Goal: Task Accomplishment & Management: Complete application form

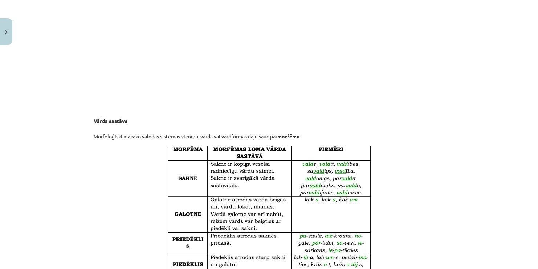
scroll to position [1283, 0]
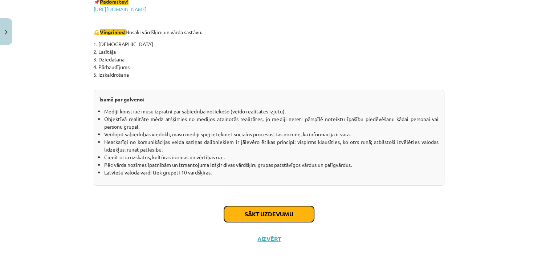
click at [236, 217] on button "Sākt uzdevumu" at bounding box center [269, 214] width 90 height 16
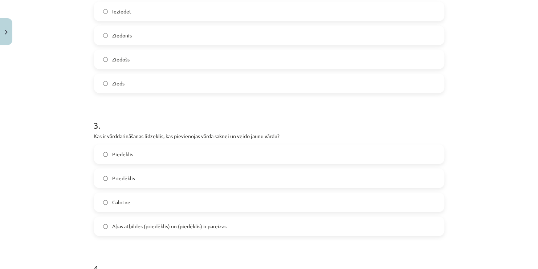
scroll to position [319, 0]
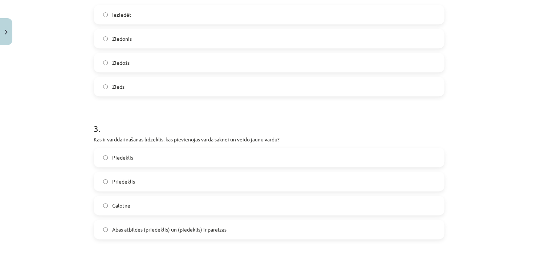
click at [154, 183] on label "Priedēklis" at bounding box center [268, 181] width 349 height 18
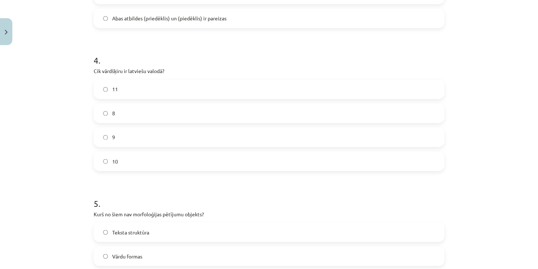
scroll to position [528, 0]
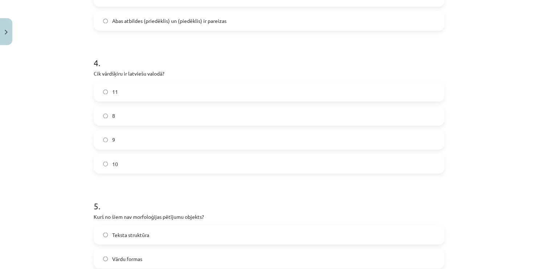
click at [154, 92] on label "11" at bounding box center [268, 91] width 349 height 18
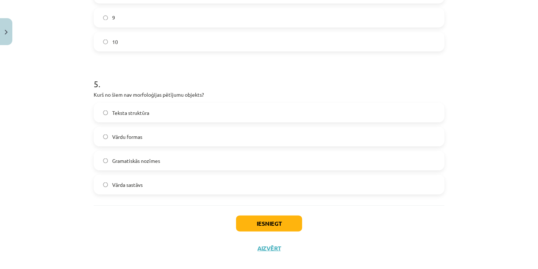
scroll to position [654, 0]
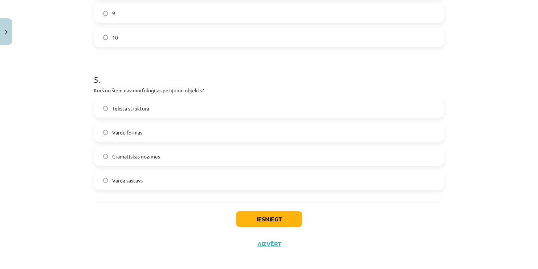
click at [163, 107] on label "Teksta struktūra" at bounding box center [268, 108] width 349 height 18
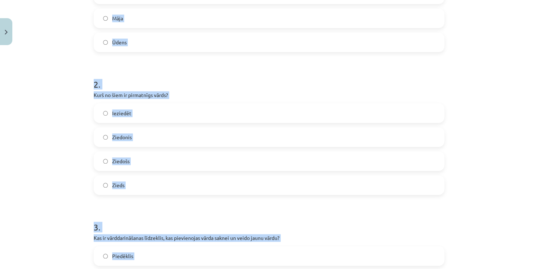
scroll to position [238, 0]
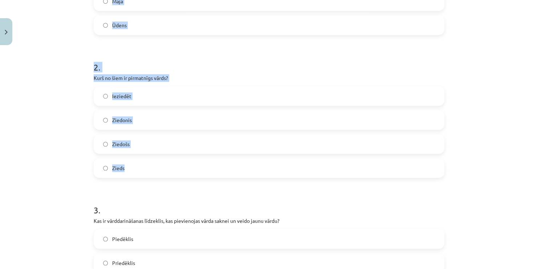
drag, startPoint x: 89, startPoint y: 83, endPoint x: 157, endPoint y: 175, distance: 115.0
click at [157, 175] on div "17 XP Saņemsi Grūts 364 pilda Apraksts Uzdevums Palīdzība 1 . Kurš no šiem vārd…" at bounding box center [269, 240] width 360 height 861
copy form "1 . Kurš no šiem vārdiem ir atvasināts vārds? Zem Pārskrējiens Māja Ūdens 2 . K…"
click at [253, 160] on label "Zieds" at bounding box center [268, 168] width 349 height 18
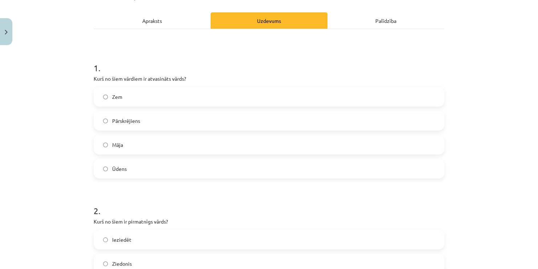
scroll to position [106, 0]
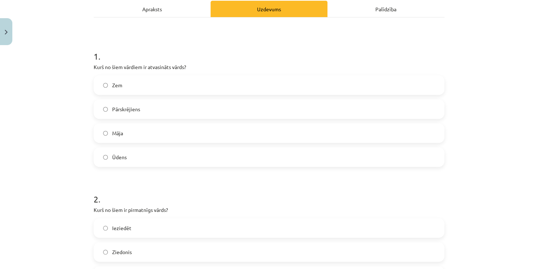
click at [252, 102] on label "Pārskrējiens" at bounding box center [268, 109] width 349 height 18
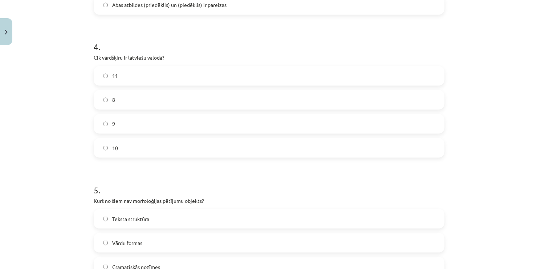
scroll to position [659, 0]
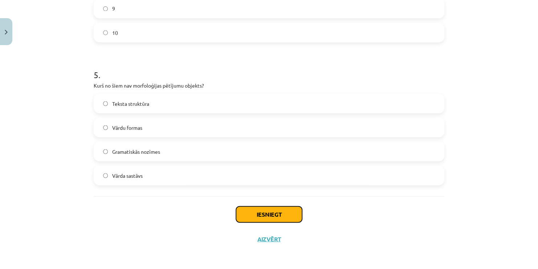
click at [284, 210] on button "Iesniegt" at bounding box center [269, 214] width 66 height 16
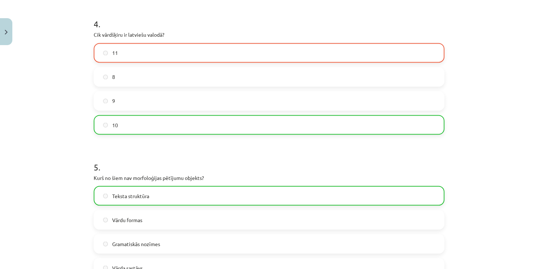
scroll to position [568, 0]
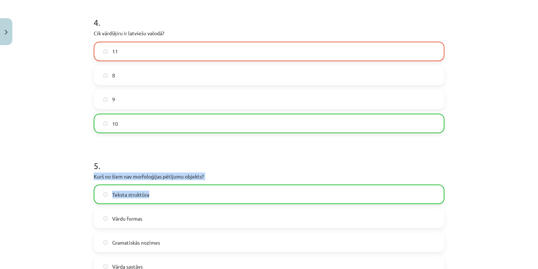
drag, startPoint x: 532, startPoint y: 166, endPoint x: 535, endPoint y: 191, distance: 24.8
click at [535, 191] on div "Mācību tēma: Latviešu valodas i - 11. klases 1. ieskaites mācību materiāls (a,b…" at bounding box center [269, 134] width 538 height 269
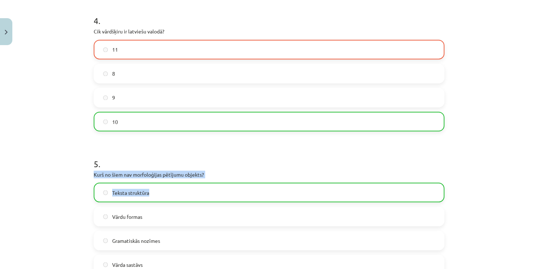
scroll to position [682, 0]
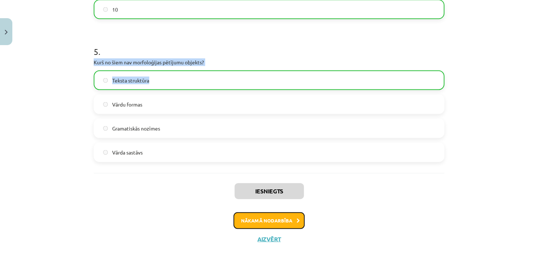
click at [279, 218] on button "Nākamā nodarbība" at bounding box center [268, 220] width 71 height 17
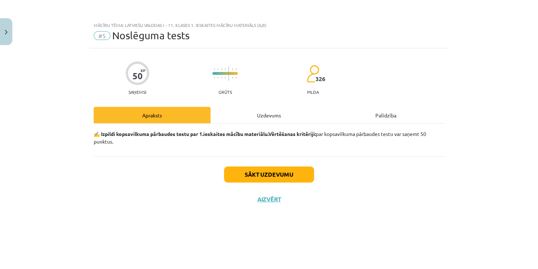
scroll to position [0, 0]
click at [280, 173] on button "Sākt uzdevumu" at bounding box center [269, 174] width 90 height 16
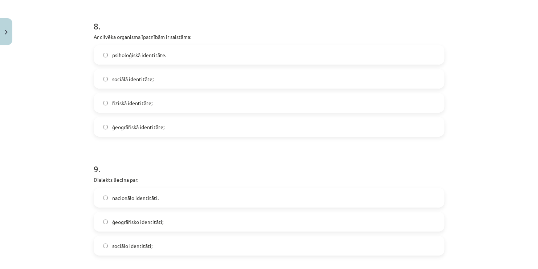
scroll to position [1259, 0]
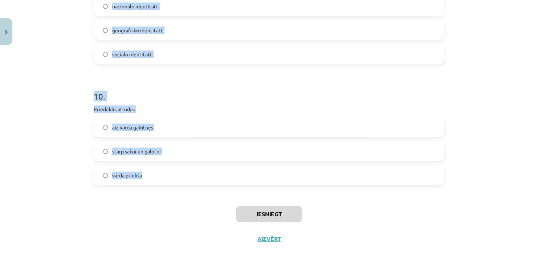
drag, startPoint x: 92, startPoint y: 163, endPoint x: 161, endPoint y: 193, distance: 75.4
copy form "1 . “Jaunieši mūsdienās ir atkarīgi no interneta.” Tas ir… …fakts; …labs ziņas …"
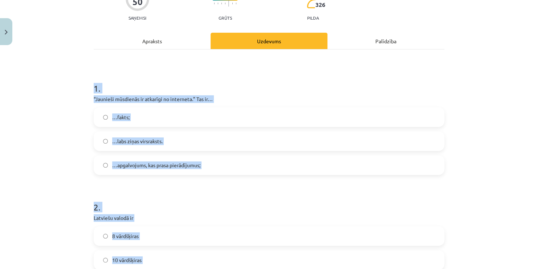
scroll to position [72, 0]
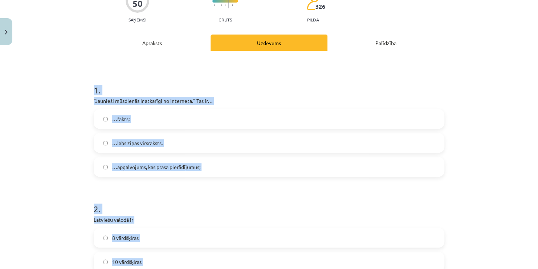
click at [407, 76] on h1 "1 ." at bounding box center [269, 83] width 351 height 23
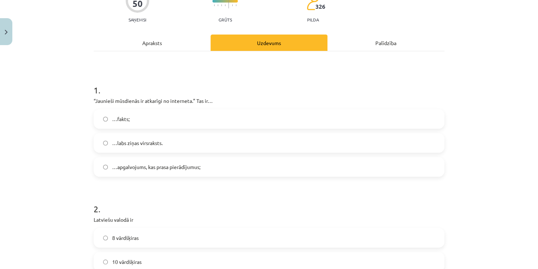
click at [173, 168] on span "…apgalvojums, kas prasa pierādījumus;" at bounding box center [156, 167] width 88 height 8
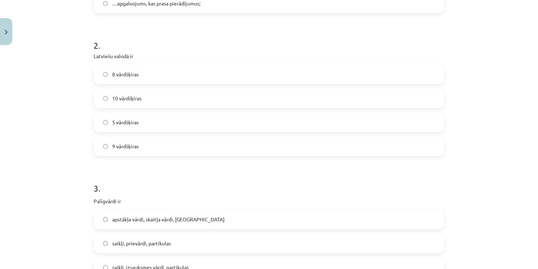
scroll to position [239, 0]
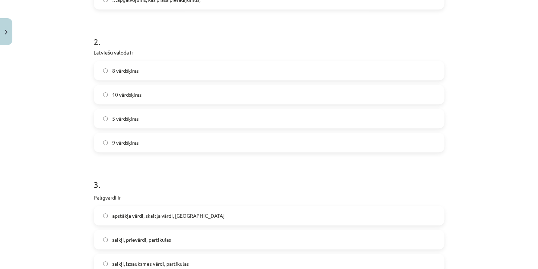
click at [124, 96] on span "10 vārdšķiras" at bounding box center [126, 95] width 29 height 8
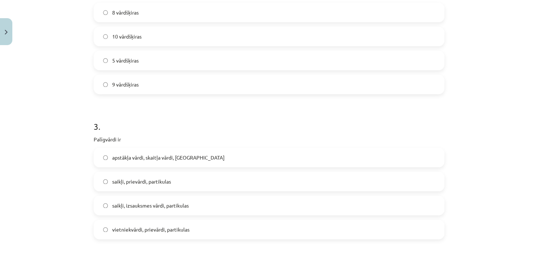
scroll to position [305, 0]
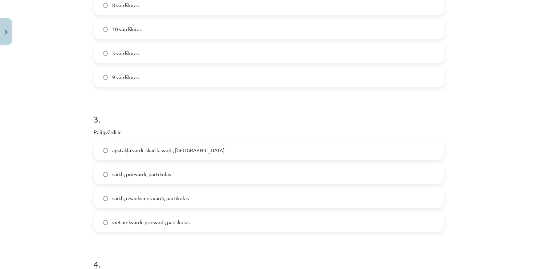
click at [147, 175] on span "saikļi, prievārdi, partikulas" at bounding box center [141, 174] width 59 height 8
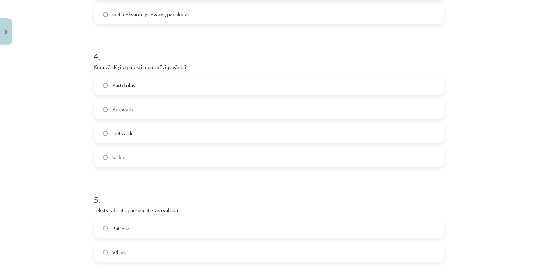
scroll to position [514, 0]
click at [151, 134] on label "Lietvārdi" at bounding box center [268, 131] width 349 height 18
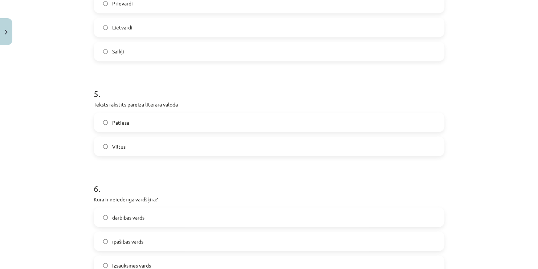
scroll to position [622, 0]
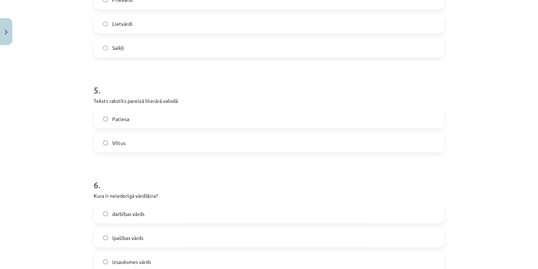
click at [195, 118] on label "Patiesa" at bounding box center [268, 118] width 349 height 18
click at [147, 259] on span "izsauksmes vārds" at bounding box center [131, 261] width 39 height 8
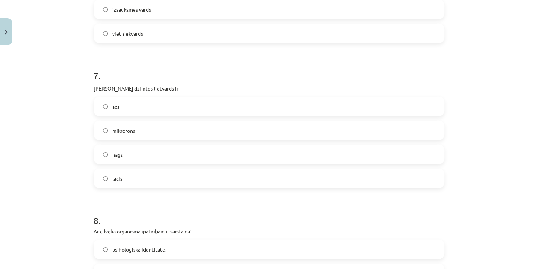
scroll to position [866, 0]
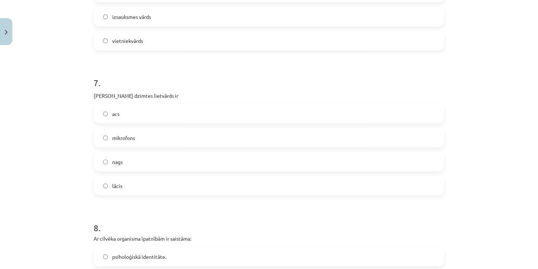
click at [130, 113] on label "acs" at bounding box center [268, 114] width 349 height 18
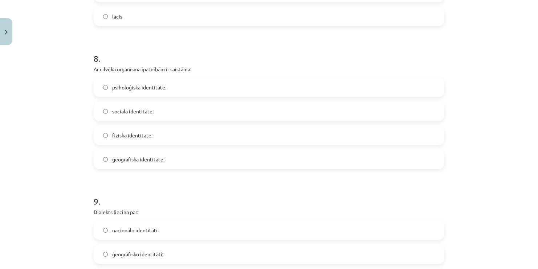
scroll to position [1039, 0]
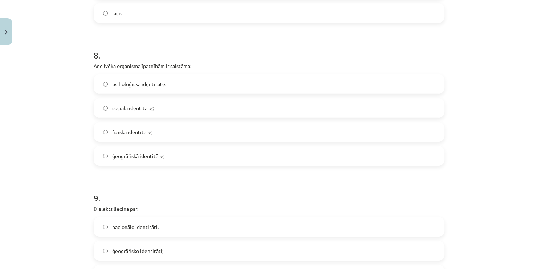
click at [172, 129] on label "fiziskā identitāte;" at bounding box center [268, 132] width 349 height 18
drag, startPoint x: 529, startPoint y: 185, endPoint x: 535, endPoint y: 188, distance: 6.4
click at [535, 188] on div "Mācību tēma: Latviešu valodas i - 11. klases 1. ieskaites mācību materiāls (a,b…" at bounding box center [269, 134] width 538 height 269
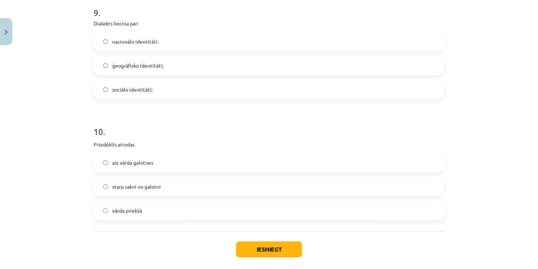
scroll to position [1217, 0]
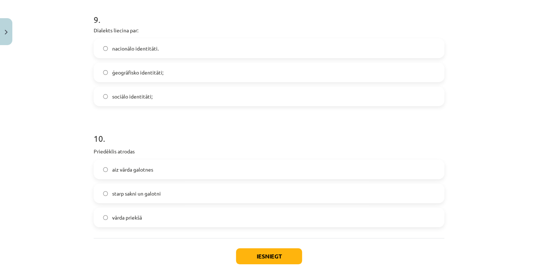
click at [132, 217] on span "vārda priekšā" at bounding box center [127, 218] width 30 height 8
click at [158, 73] on span "ģeogrāfisko identitāti;" at bounding box center [137, 73] width 51 height 8
click at [258, 253] on button "Iesniegt" at bounding box center [269, 256] width 66 height 16
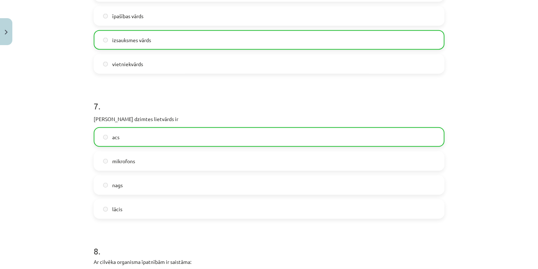
scroll to position [1282, 0]
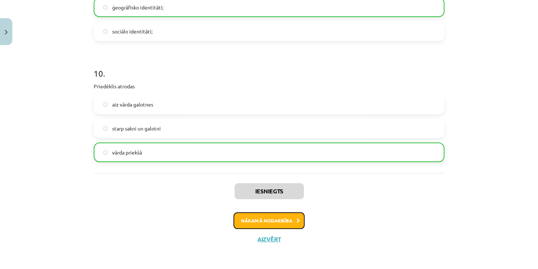
click at [289, 217] on button "Nākamā nodarbība" at bounding box center [268, 220] width 71 height 17
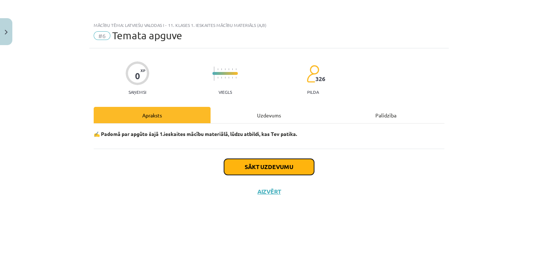
click at [279, 172] on button "Sākt uzdevumu" at bounding box center [269, 167] width 90 height 16
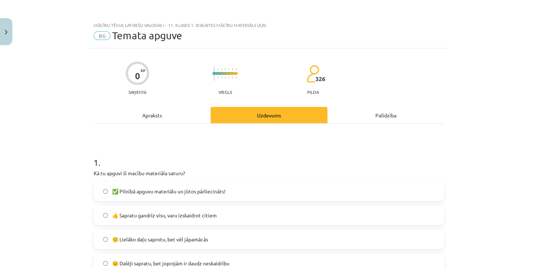
click at [192, 190] on span "✅ Pilnībā apguvu materiālu un jūtos pārliecināts!" at bounding box center [168, 191] width 113 height 8
click at [265, 237] on label "🙂 Lielāko daļu saprotu, bet vēl jāpamācās" at bounding box center [268, 239] width 349 height 18
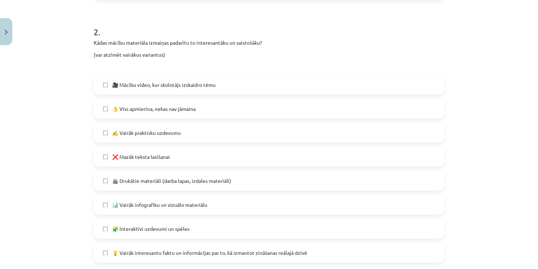
scroll to position [322, 0]
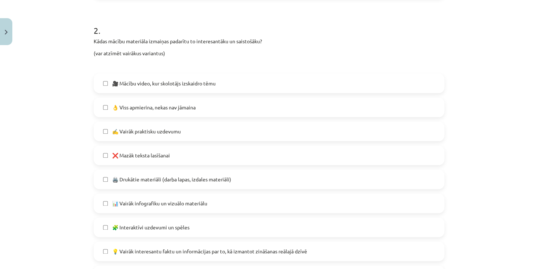
click at [207, 87] on label "🎥 Mācību video, kur skolotājs izskaidro tēmu" at bounding box center [268, 83] width 349 height 18
click at [206, 110] on label "👌 Viss apmierina, nekas nav jāmaina" at bounding box center [268, 107] width 349 height 18
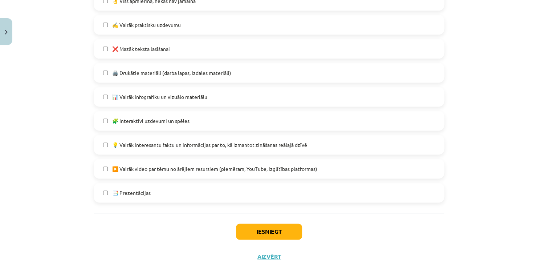
scroll to position [446, 0]
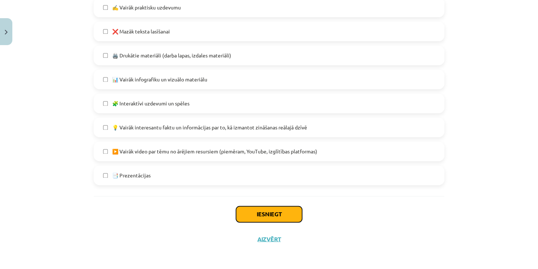
click at [261, 212] on button "Iesniegt" at bounding box center [269, 214] width 66 height 16
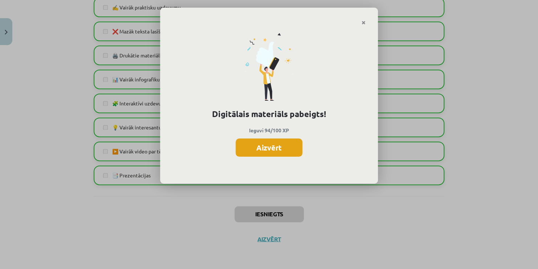
click at [257, 142] on button "Aizvērt" at bounding box center [269, 147] width 67 height 18
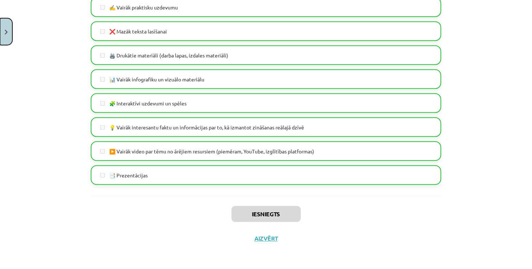
click at [4, 32] on button "Close" at bounding box center [6, 31] width 12 height 27
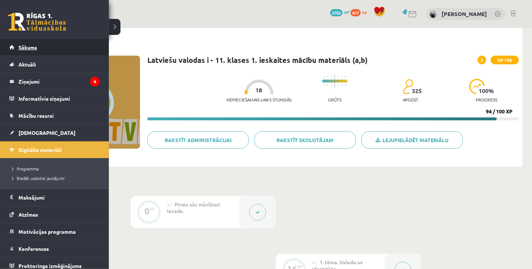
click at [13, 48] on link "Sākums" at bounding box center [54, 47] width 90 height 17
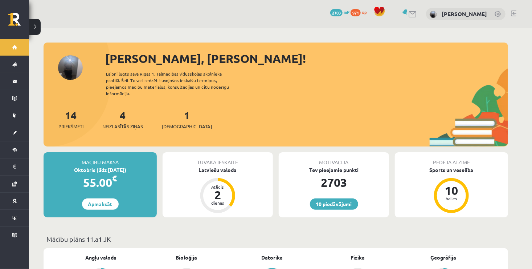
click at [176, 115] on div "1 Ieskaites" at bounding box center [187, 118] width 50 height 23
click at [130, 123] on span "Neizlasītās ziņas" at bounding box center [122, 126] width 41 height 7
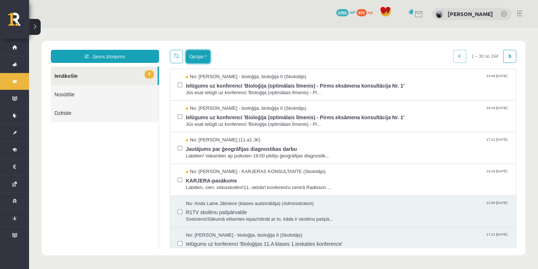
click at [196, 59] on button "Opcijas" at bounding box center [198, 56] width 24 height 13
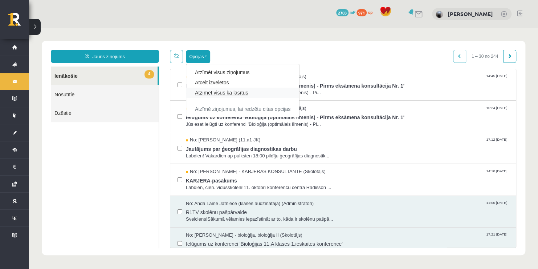
click at [212, 92] on link "Atzīmēt visus kā lasītus" at bounding box center [243, 92] width 96 height 7
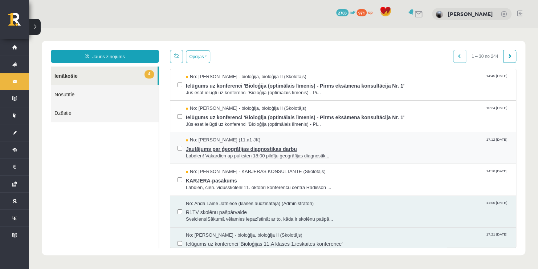
click at [223, 150] on span "Jautājums par ģeogrāfijas diagnostikas darbu" at bounding box center [347, 147] width 323 height 9
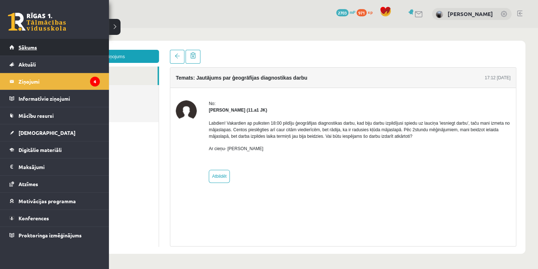
click at [14, 48] on link "Sākums" at bounding box center [54, 47] width 90 height 17
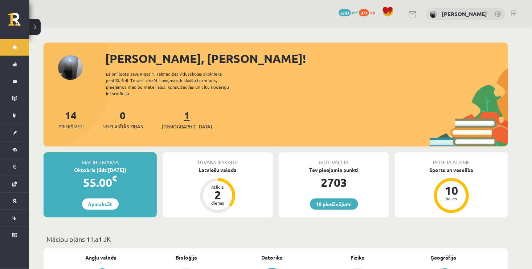
click at [171, 123] on span "[DEMOGRAPHIC_DATA]" at bounding box center [187, 126] width 50 height 7
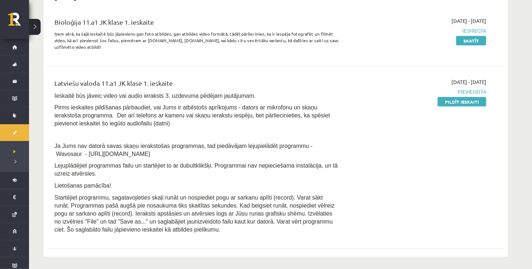
scroll to position [177, 0]
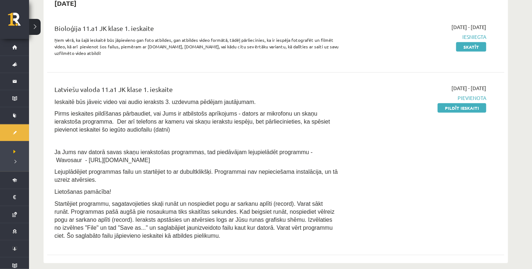
drag, startPoint x: 55, startPoint y: 158, endPoint x: 125, endPoint y: 158, distance: 70.4
click at [125, 158] on p "Ja Jums nav datorā savas skaņu ierakstošas programmas, tad piedāvājam lejupielā…" at bounding box center [196, 156] width 284 height 16
click at [452, 106] on link "Pildīt ieskaiti" at bounding box center [462, 107] width 49 height 9
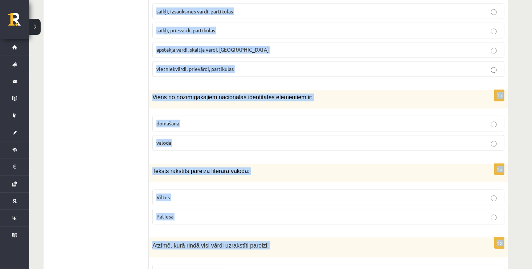
scroll to position [3475, 0]
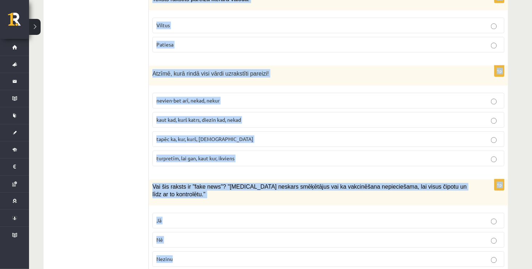
drag, startPoint x: 152, startPoint y: 103, endPoint x: 240, endPoint y: 240, distance: 162.1
copy form "Atzīmē rindu ar vārdiem, kur minēti tikai saikļi! tomēr, taču, vai, ja un, bet,…"
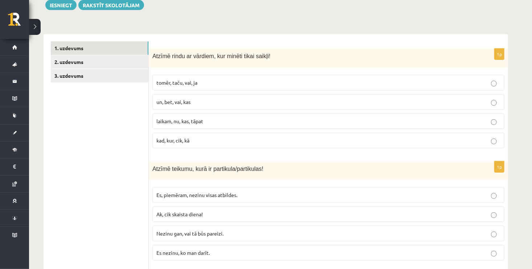
scroll to position [220, 0]
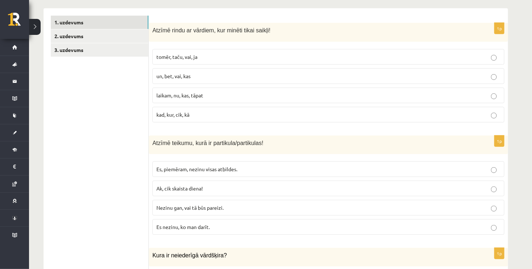
click at [232, 60] on p "tomēr, taču, vai, ja" at bounding box center [329, 57] width 344 height 8
click at [198, 211] on label "Nezinu gan, vai tā būs pareizi." at bounding box center [329, 208] width 352 height 16
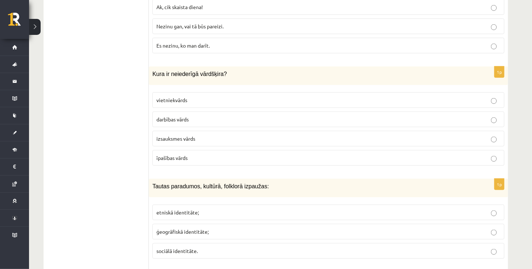
scroll to position [397, 0]
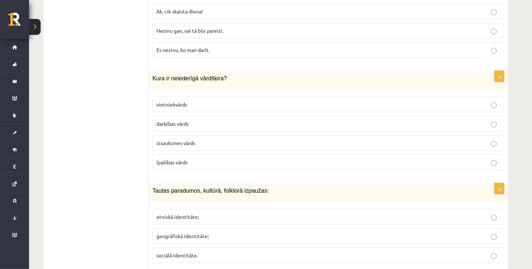
click at [208, 142] on p "izsauksmes vārds" at bounding box center [329, 143] width 344 height 8
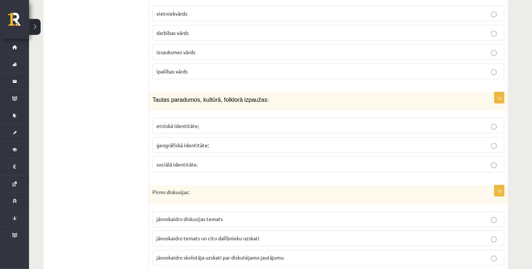
scroll to position [492, 0]
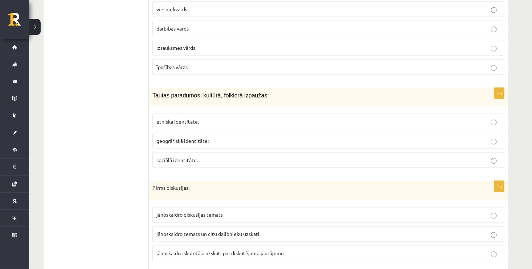
click at [178, 118] on span "etniskā identitāte;" at bounding box center [178, 121] width 42 height 7
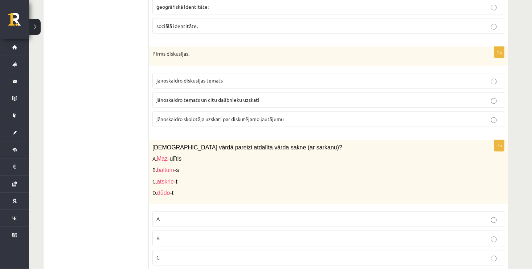
scroll to position [630, 0]
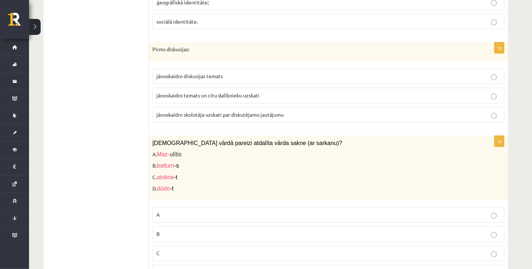
click at [210, 97] on label "jānoskaidro temats un citu dalībnieku uzskati" at bounding box center [329, 96] width 352 height 16
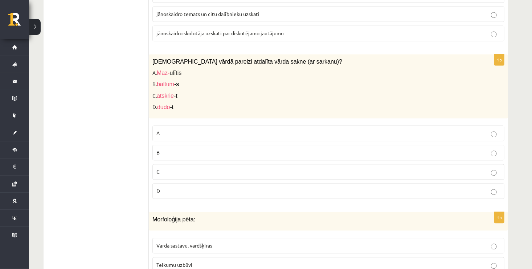
scroll to position [716, 0]
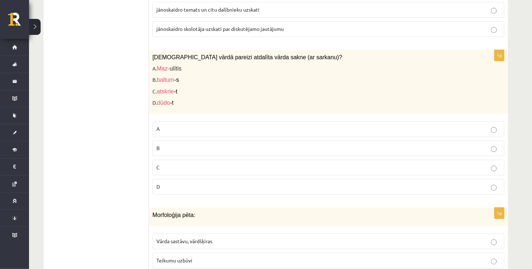
click at [222, 159] on label "C" at bounding box center [329, 167] width 352 height 16
drag, startPoint x: 532, startPoint y: 60, endPoint x: 536, endPoint y: 61, distance: 3.8
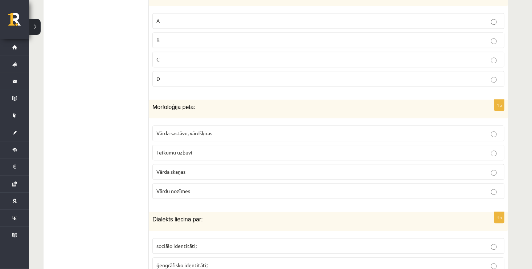
scroll to position [868, 0]
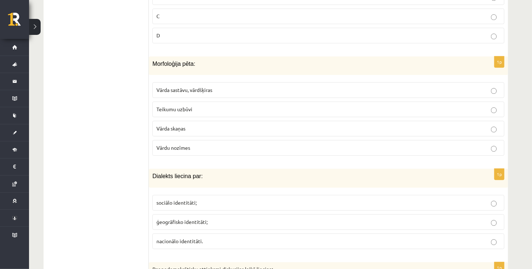
click at [195, 89] on p "Vārda sastāvu, vārdšķiras" at bounding box center [329, 90] width 344 height 8
click at [230, 218] on p "ģeogrāfisko identitāti;" at bounding box center [329, 222] width 344 height 8
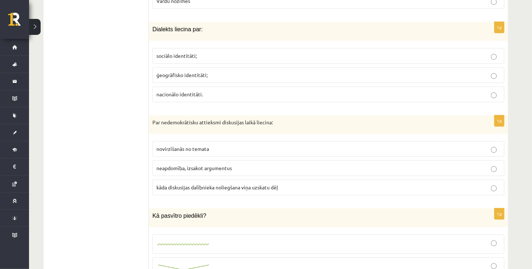
scroll to position [1032, 0]
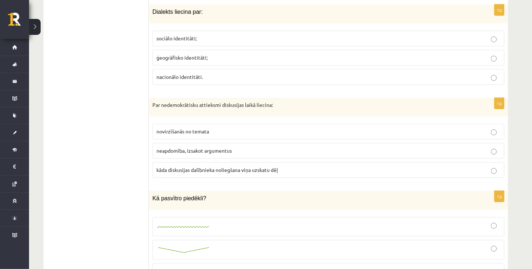
click at [234, 166] on span "kāda diskusijas dalībnieka noliegšana viņa uzskatu dēļ" at bounding box center [218, 169] width 122 height 7
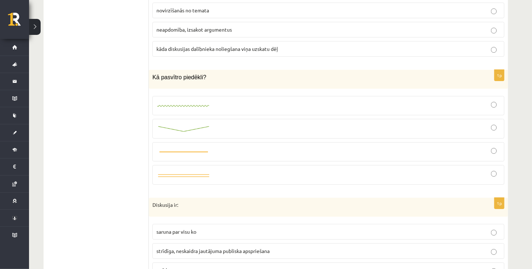
scroll to position [1178, 0]
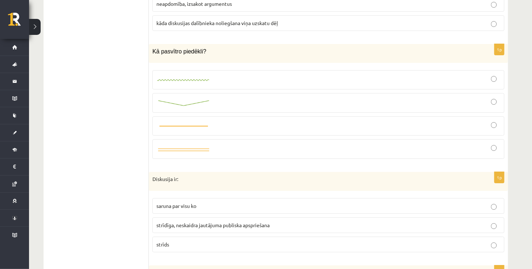
click at [239, 74] on div at bounding box center [329, 79] width 344 height 11
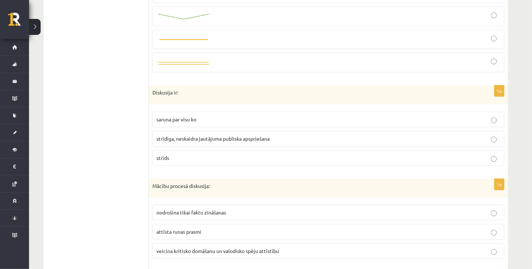
scroll to position [1269, 0]
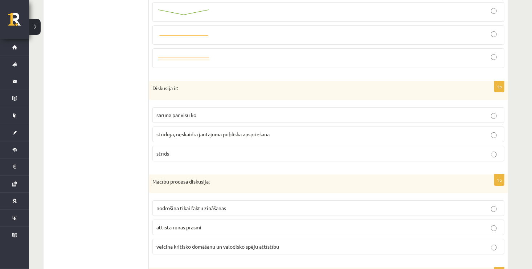
click at [203, 133] on label "strīdīga, neskaidra jautājuma publiska apspriešana" at bounding box center [329, 134] width 352 height 16
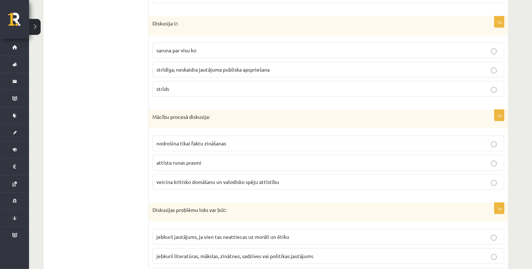
scroll to position [1343, 0]
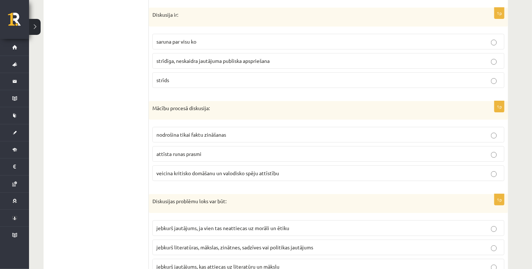
click at [232, 243] on p "jebkurš literatūras, mākslas, zinātnes, sadzīves vai politikas jautājums" at bounding box center [329, 247] width 344 height 8
click at [216, 170] on span "veicina kritisko domāšanu un valodisko spēju attīstību" at bounding box center [218, 173] width 123 height 7
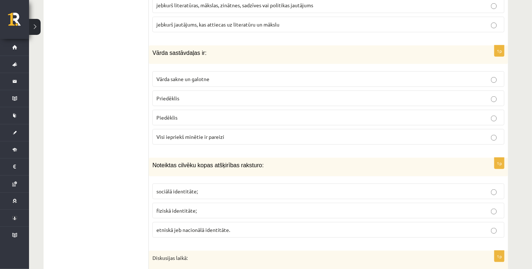
scroll to position [1589, 0]
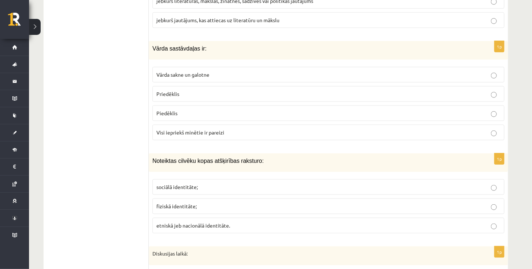
click at [197, 71] on span "Vārda sakne un galotne" at bounding box center [183, 74] width 53 height 7
click at [191, 129] on p "Visi iepriekš minētie ir pareizi" at bounding box center [329, 133] width 344 height 8
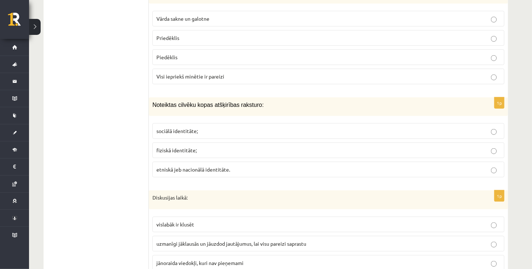
scroll to position [1697, 0]
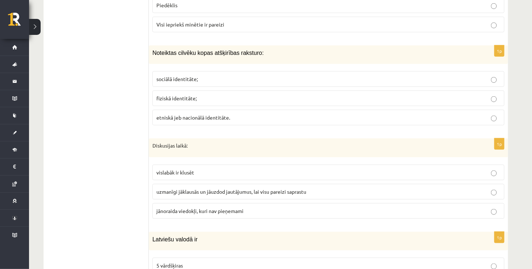
click at [250, 75] on p "sociālā identitāte;" at bounding box center [329, 79] width 344 height 8
click at [255, 188] on span "uzmanīgi jāklausās un jāuzdod jautājumus, lai visu pareizi saprastu" at bounding box center [232, 191] width 150 height 7
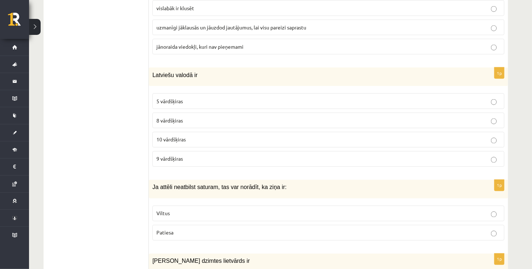
scroll to position [1874, 0]
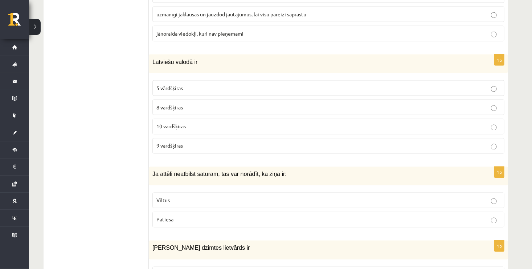
click at [352, 123] on p "10 vārdšķiras" at bounding box center [329, 127] width 344 height 8
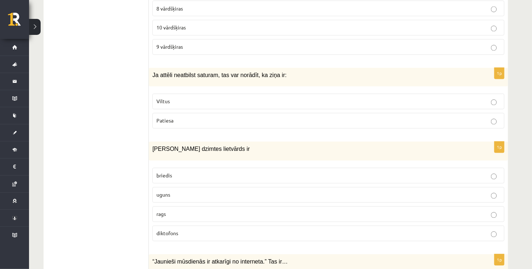
scroll to position [1969, 0]
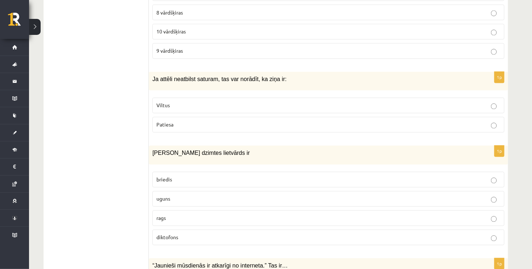
click at [214, 98] on label "Viltus" at bounding box center [329, 106] width 352 height 16
click at [187, 196] on fieldset "briedis uguns rags diktofons" at bounding box center [329, 207] width 352 height 79
click at [187, 195] on p "uguns" at bounding box center [329, 199] width 344 height 8
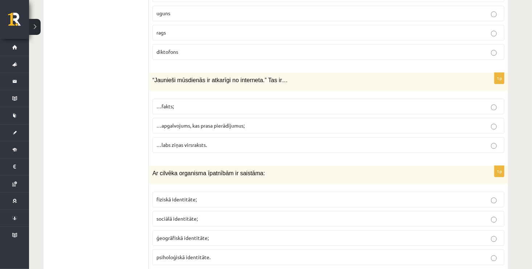
scroll to position [2154, 0]
click at [199, 122] on span "…apgalvojums, kas prasa pierādījumus;" at bounding box center [201, 125] width 88 height 7
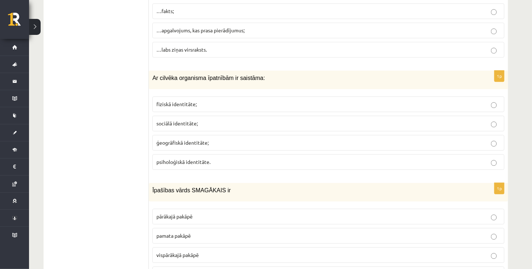
scroll to position [2288, 0]
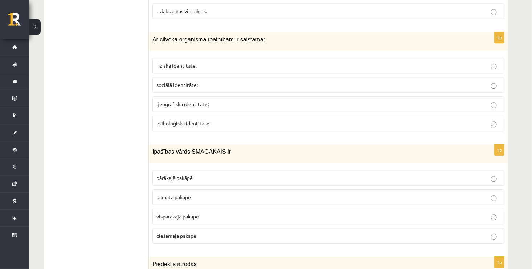
click at [189, 62] on span "fiziskā identitāte;" at bounding box center [177, 65] width 40 height 7
click at [204, 212] on p "vispārākajā pakāpē" at bounding box center [329, 216] width 344 height 8
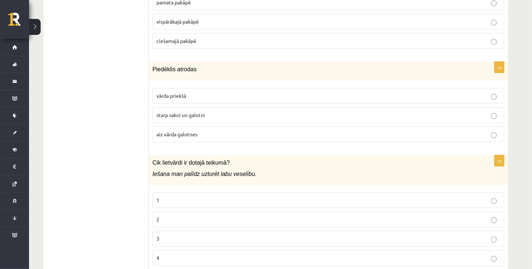
scroll to position [2499, 0]
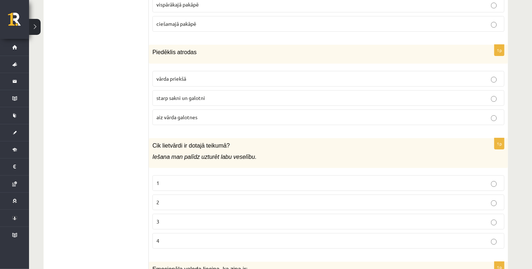
click at [205, 94] on span "starp sakni un galotni" at bounding box center [181, 97] width 49 height 7
click at [193, 198] on p "2" at bounding box center [329, 202] width 344 height 8
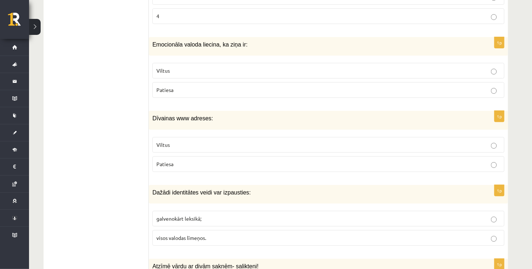
scroll to position [2746, 0]
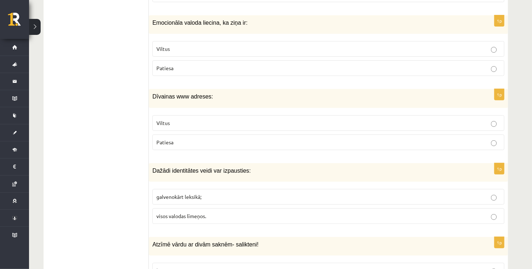
click at [229, 41] on label "Viltus" at bounding box center [329, 49] width 352 height 16
click at [216, 119] on p "Viltus" at bounding box center [329, 123] width 344 height 8
click at [235, 212] on p "visos valodas līmeņos." at bounding box center [329, 216] width 344 height 8
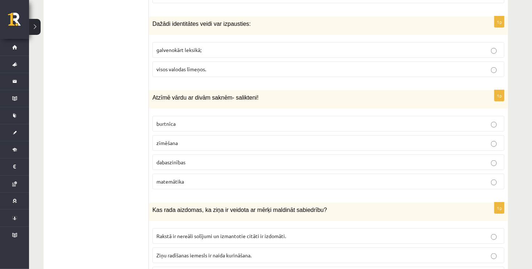
scroll to position [2892, 0]
click at [176, 159] on span "dabaszinības" at bounding box center [171, 162] width 29 height 7
drag, startPoint x: 532, startPoint y: 206, endPoint x: 535, endPoint y: 209, distance: 4.1
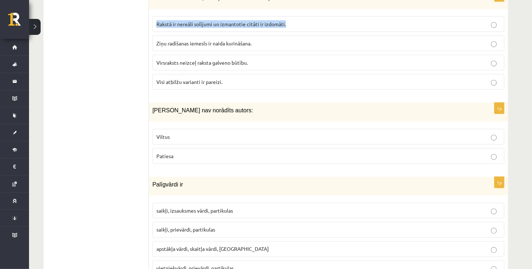
scroll to position [3108, 0]
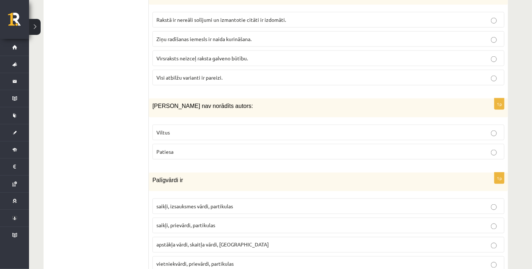
click at [345, 74] on p "Visi atbilžu varianti ir pareizi." at bounding box center [329, 78] width 344 height 8
click at [234, 129] on p "Viltus" at bounding box center [329, 133] width 344 height 8
click at [220, 222] on p "saikļi, prievārdi, partikulas" at bounding box center [329, 226] width 344 height 8
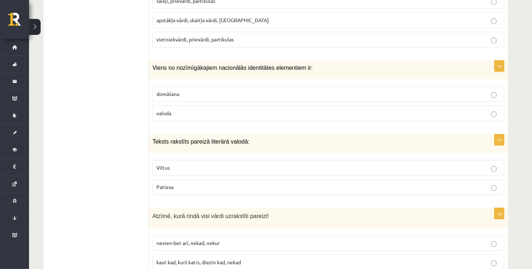
scroll to position [3337, 0]
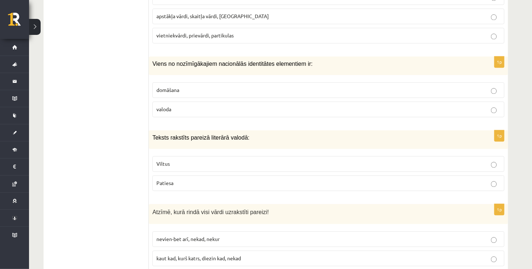
click at [188, 105] on p "valoda" at bounding box center [329, 109] width 344 height 8
click at [186, 179] on p "Patiesa" at bounding box center [329, 183] width 344 height 8
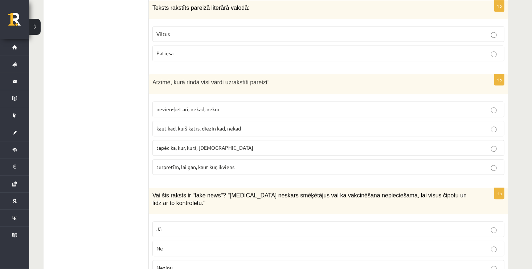
scroll to position [3475, 0]
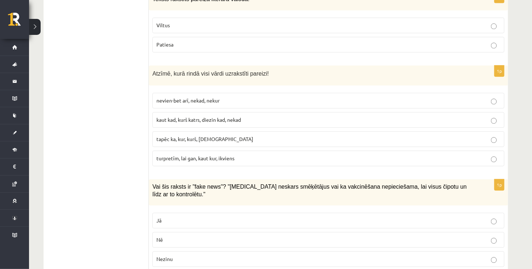
click at [202, 155] on span "turpretīm, lai gan, kaut kur, ikviens" at bounding box center [196, 158] width 78 height 7
click at [187, 216] on p "Jā" at bounding box center [329, 220] width 344 height 8
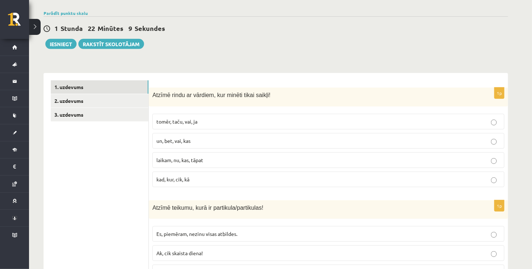
scroll to position [125, 0]
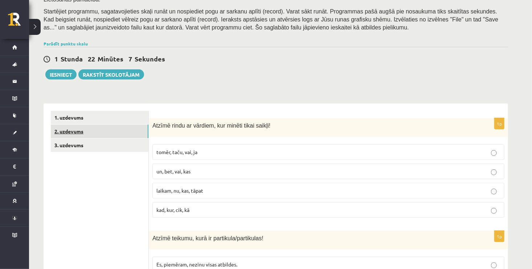
click at [107, 128] on link "2. uzdevums" at bounding box center [100, 131] width 98 height 13
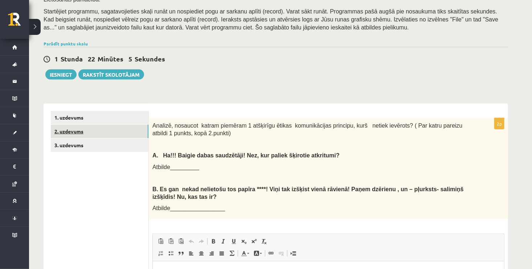
scroll to position [0, 0]
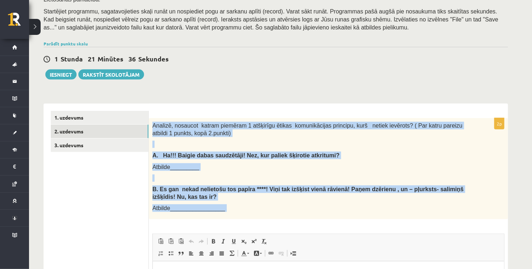
drag, startPoint x: 150, startPoint y: 124, endPoint x: 311, endPoint y: 222, distance: 188.2
click at [311, 222] on div "2p Analizē, nosaucot katram piemēram 1 atšķirīgu ētikas komunikācijas principu,…" at bounding box center [329, 251] width 360 height 267
copy div "Analizē, nosaucot katram piemēram 1 atšķirīgu ētikas komunikācijas principu, ku…"
click at [459, 151] on p "A. Ha!!! Baigie dabas saudzētāji! Nez, kur paliek šķirotie atkritumi?" at bounding box center [311, 155] width 316 height 8
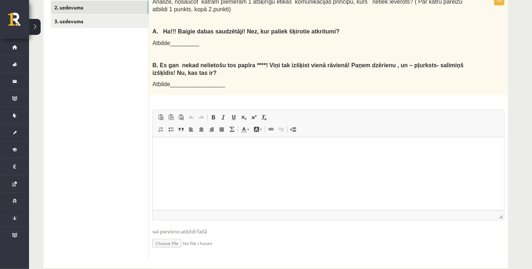
scroll to position [259, 0]
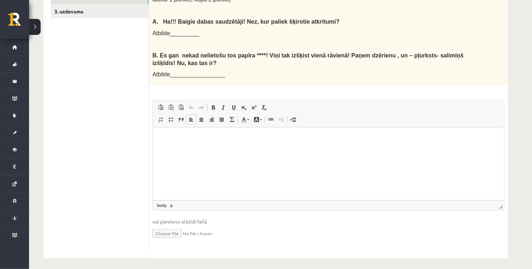
click at [306, 150] on html at bounding box center [329, 138] width 352 height 22
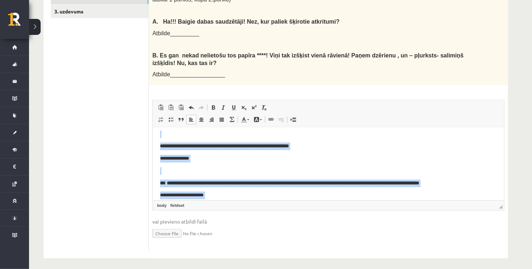
scroll to position [0, 0]
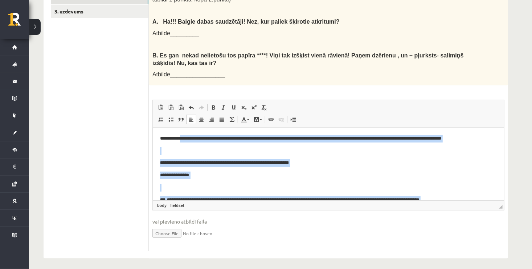
drag, startPoint x: 494, startPoint y: 195, endPoint x: 175, endPoint y: 115, distance: 328.2
click at [175, 127] on html "**********" at bounding box center [329, 184] width 352 height 114
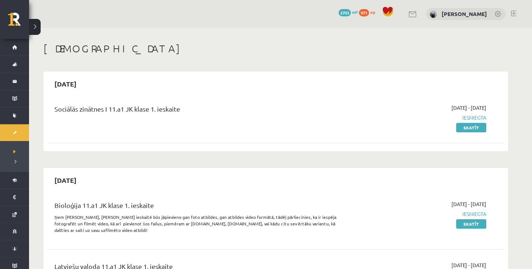
scroll to position [172, 0]
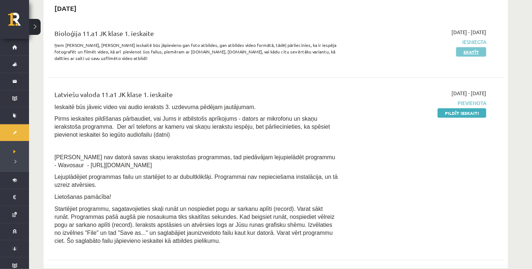
click at [475, 48] on link "Skatīt" at bounding box center [471, 51] width 30 height 9
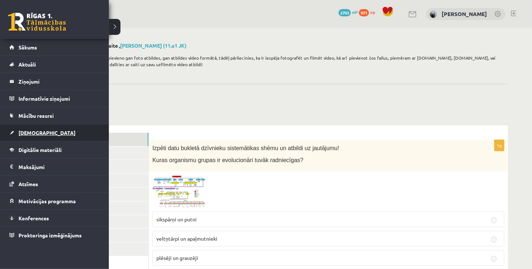
click at [53, 131] on link "[DEMOGRAPHIC_DATA]" at bounding box center [54, 132] width 90 height 17
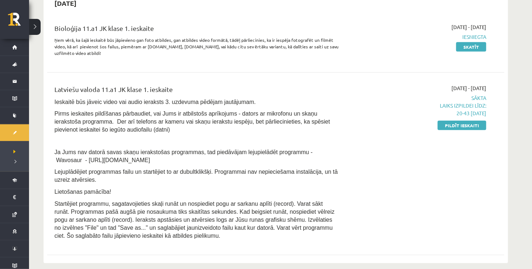
scroll to position [189, 0]
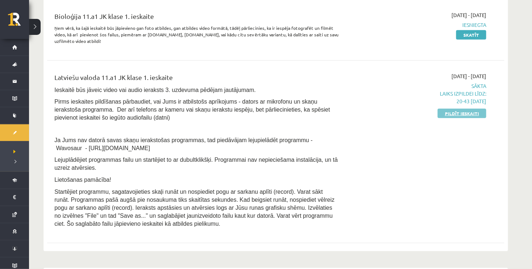
click at [477, 115] on link "Pildīt ieskaiti" at bounding box center [462, 113] width 49 height 9
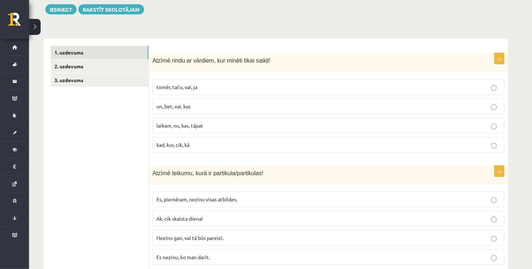
scroll to position [194, 0]
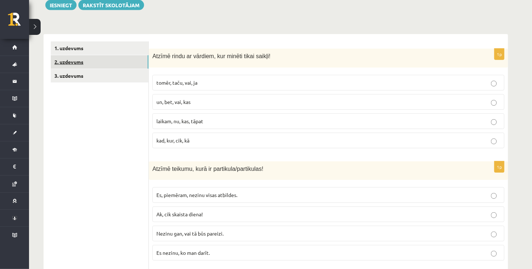
click at [127, 66] on link "2. uzdevums" at bounding box center [100, 61] width 98 height 13
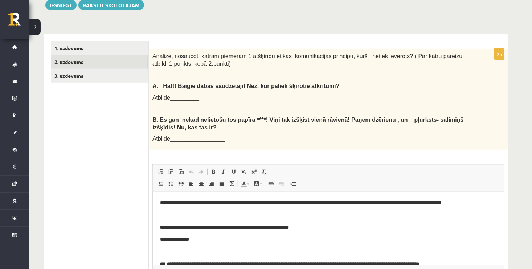
scroll to position [0, 0]
drag, startPoint x: 308, startPoint y: 369, endPoint x: 157, endPoint y: 203, distance: 223.6
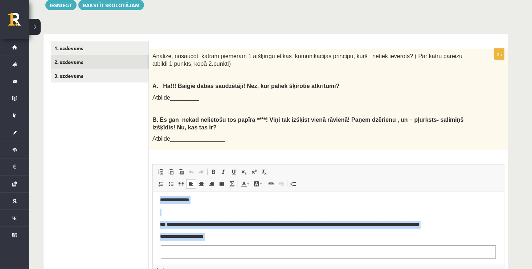
scroll to position [262, 0]
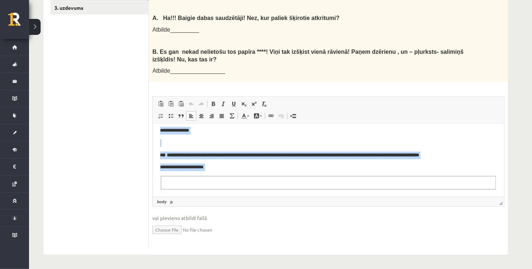
drag, startPoint x: 157, startPoint y: 135, endPoint x: 304, endPoint y: 287, distance: 210.8
click at [304, 197] on html "**********" at bounding box center [329, 140] width 352 height 114
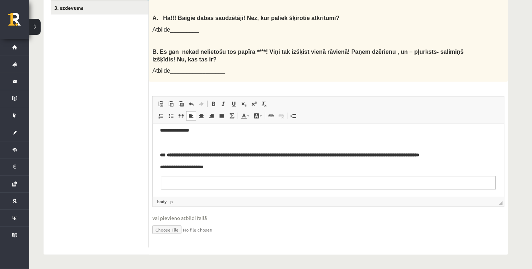
scroll to position [0, 0]
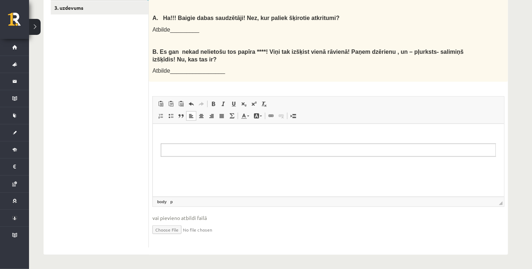
click at [170, 152] on fieldset "Bagātinātā teksta redaktors, wiswyg-editor-user-answer-47433871360940" at bounding box center [329, 149] width 336 height 13
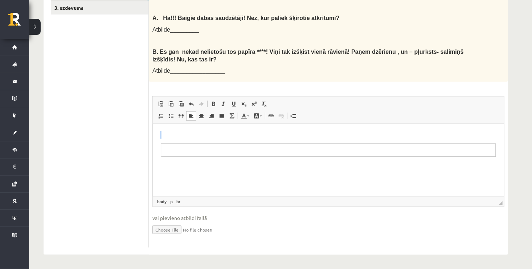
click at [170, 152] on fieldset "Bagātinātā teksta redaktors, wiswyg-editor-user-answer-47433871360940" at bounding box center [329, 149] width 336 height 13
drag, startPoint x: 170, startPoint y: 152, endPoint x: 165, endPoint y: 149, distance: 6.9
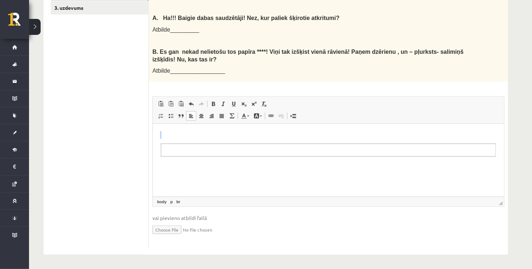
click at [165, 149] on fieldset "Bagātinātā teksta redaktors, wiswyg-editor-user-answer-47433871360940" at bounding box center [329, 149] width 336 height 13
drag, startPoint x: 165, startPoint y: 149, endPoint x: 159, endPoint y: 141, distance: 9.3
click at [159, 141] on html at bounding box center [329, 144] width 352 height 40
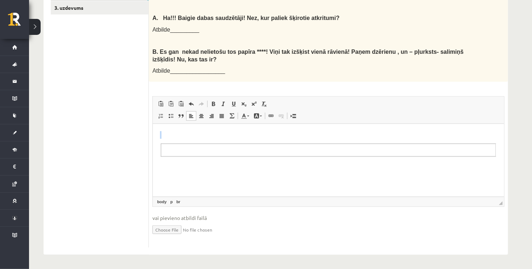
click at [178, 144] on fieldset "Bagātinātā teksta redaktors, wiswyg-editor-user-answer-47433871360940" at bounding box center [329, 149] width 336 height 13
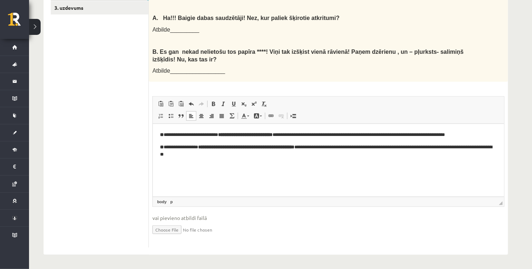
click at [177, 135] on p "**********" at bounding box center [328, 135] width 337 height 8
drag, startPoint x: 213, startPoint y: 135, endPoint x: 184, endPoint y: 135, distance: 29.1
click at [184, 135] on p "**********" at bounding box center [328, 135] width 337 height 8
click at [187, 135] on p "**********" at bounding box center [328, 135] width 337 height 8
click at [251, 136] on strong "**********" at bounding box center [223, 134] width 54 height 5
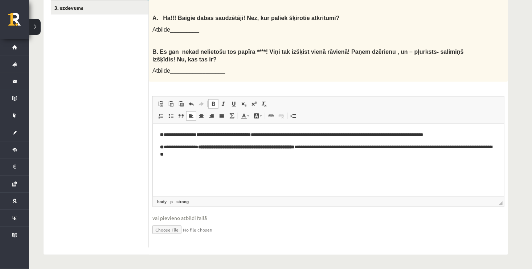
click at [251, 136] on strong "**********" at bounding box center [223, 134] width 54 height 5
drag, startPoint x: 371, startPoint y: 134, endPoint x: 324, endPoint y: 132, distance: 46.5
click at [324, 132] on p "**********" at bounding box center [328, 135] width 337 height 8
click at [326, 134] on p "**********" at bounding box center [328, 135] width 337 height 8
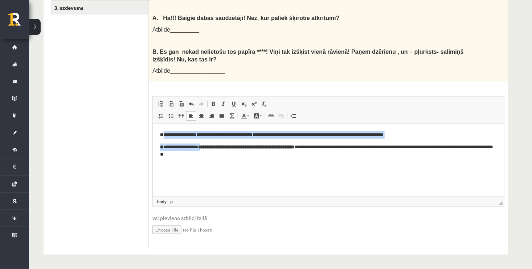
drag, startPoint x: 165, startPoint y: 135, endPoint x: 203, endPoint y: 139, distance: 39.0
click at [203, 139] on body "**********" at bounding box center [328, 144] width 337 height 27
click at [214, 100] on link "Treknraksts Klaviatūras saīsne vadīšanas taustiņš+B" at bounding box center [213, 103] width 10 height 9
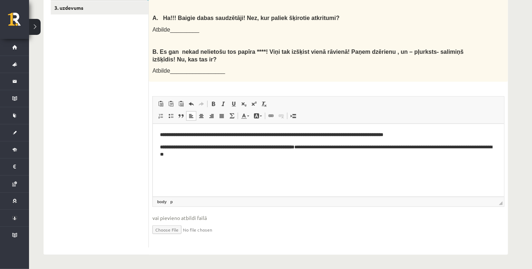
click at [277, 166] on html "**********" at bounding box center [329, 145] width 352 height 42
drag, startPoint x: 205, startPoint y: 135, endPoint x: 286, endPoint y: 135, distance: 80.6
click at [286, 135] on strong "**********" at bounding box center [273, 134] width 220 height 5
click at [216, 102] on span at bounding box center [214, 104] width 6 height 6
click at [263, 166] on html "**********" at bounding box center [329, 145] width 352 height 42
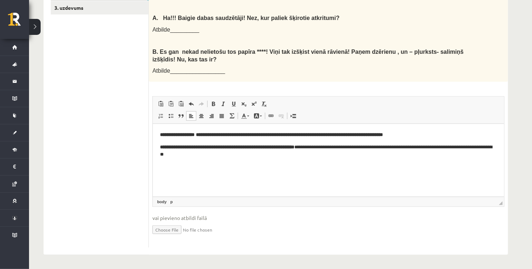
click at [176, 147] on strong "**********" at bounding box center [179, 147] width 38 height 5
drag, startPoint x: 165, startPoint y: 136, endPoint x: 156, endPoint y: 135, distance: 8.8
click at [156, 135] on html "**********" at bounding box center [329, 145] width 352 height 42
click at [211, 101] on span at bounding box center [214, 104] width 6 height 6
click at [232, 164] on html "**********" at bounding box center [329, 145] width 352 height 42
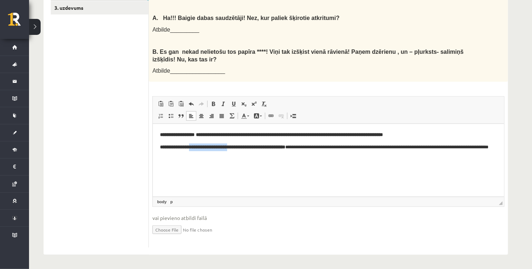
drag, startPoint x: 243, startPoint y: 149, endPoint x: 196, endPoint y: 151, distance: 46.5
click at [196, 151] on p "**********" at bounding box center [328, 150] width 337 height 15
drag, startPoint x: 266, startPoint y: 149, endPoint x: 328, endPoint y: 149, distance: 62.1
click at [328, 149] on p "**********" at bounding box center [328, 150] width 337 height 15
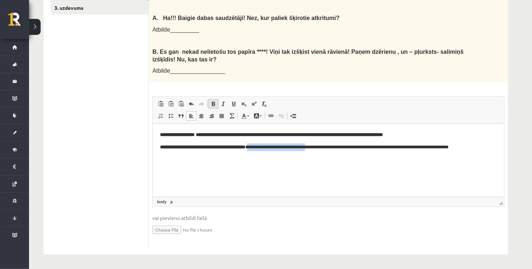
click at [213, 106] on link "Treknraksts Klaviatūras saīsne vadīšanas taustiņš+B" at bounding box center [213, 103] width 10 height 9
click at [355, 166] on html "**********" at bounding box center [329, 145] width 352 height 42
drag, startPoint x: 395, startPoint y: 148, endPoint x: 336, endPoint y: 149, distance: 58.8
click at [336, 149] on p "**********" at bounding box center [328, 150] width 337 height 15
drag, startPoint x: 335, startPoint y: 148, endPoint x: 336, endPoint y: 152, distance: 3.8
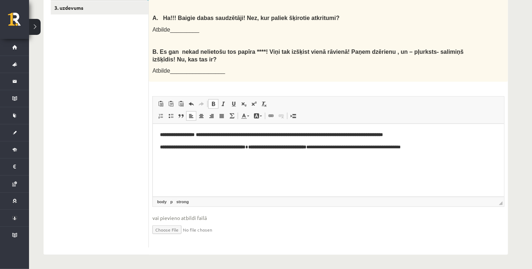
click at [336, 152] on html "**********" at bounding box center [329, 141] width 352 height 34
drag, startPoint x: 337, startPoint y: 149, endPoint x: 444, endPoint y: 152, distance: 107.9
click at [444, 152] on html "**********" at bounding box center [329, 141] width 352 height 34
click at [216, 105] on span at bounding box center [214, 104] width 6 height 6
click at [373, 149] on strong "**********" at bounding box center [355, 147] width 91 height 5
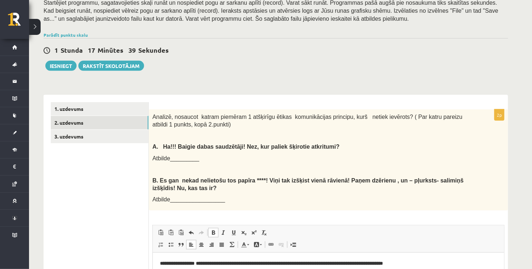
scroll to position [109, 0]
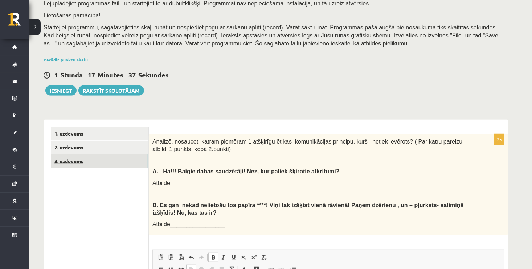
click at [128, 156] on link "3. uzdevums" at bounding box center [100, 160] width 98 height 13
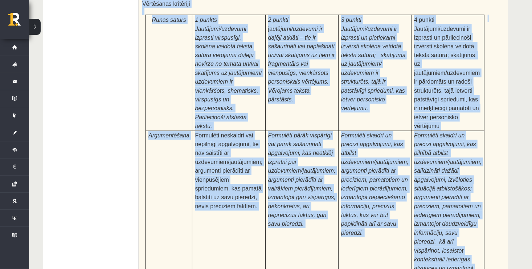
scroll to position [2276, 0]
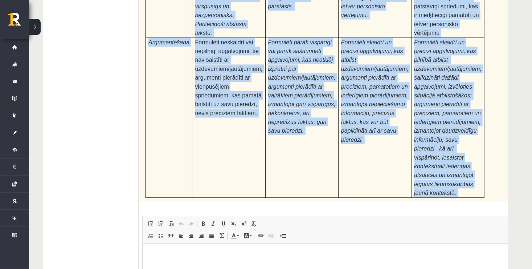
drag, startPoint x: 142, startPoint y: 31, endPoint x: 361, endPoint y: 90, distance: 226.8
copy form "Fragments no Valentīnas Freimanes grāmatas "Antigones likums" Mūsu zemapziņas p…"
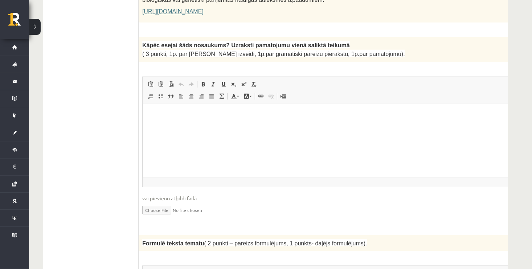
scroll to position [581, 0]
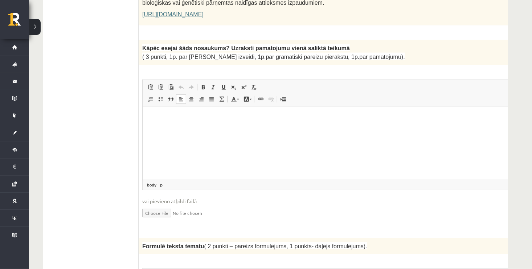
click at [236, 129] on html at bounding box center [332, 118] width 381 height 22
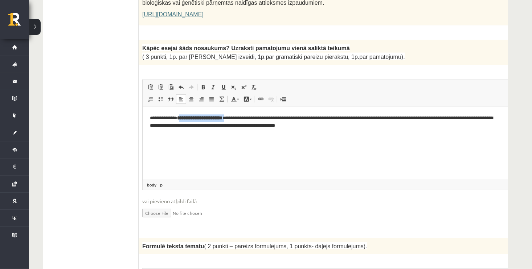
drag, startPoint x: 185, startPoint y: 119, endPoint x: 247, endPoint y: 115, distance: 62.2
click at [247, 115] on p "**********" at bounding box center [324, 121] width 348 height 15
click at [183, 119] on p "**********" at bounding box center [324, 121] width 348 height 15
click at [246, 116] on p "**********" at bounding box center [324, 121] width 348 height 15
click at [248, 119] on p "**********" at bounding box center [324, 121] width 348 height 15
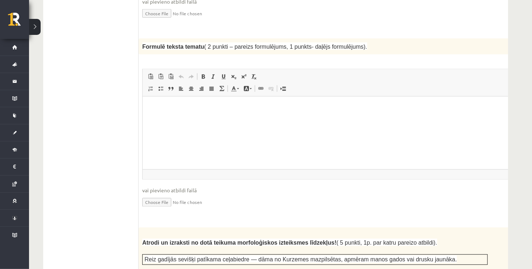
scroll to position [778, 0]
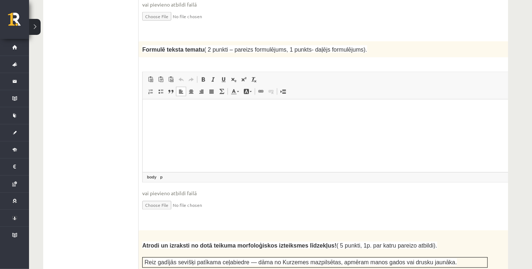
click at [197, 121] on html at bounding box center [332, 110] width 381 height 22
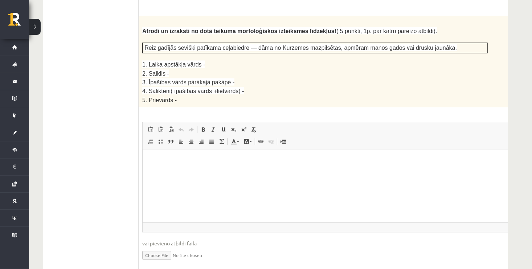
scroll to position [990, 0]
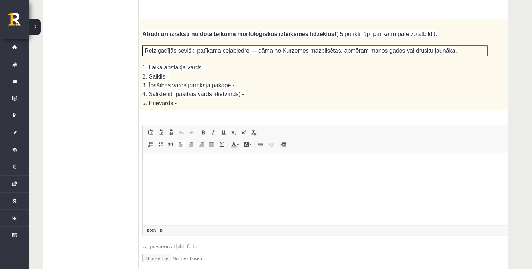
click at [264, 174] on html at bounding box center [332, 163] width 381 height 22
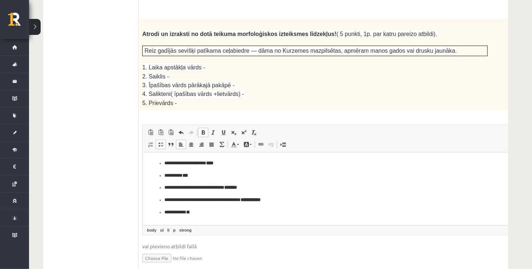
click at [162, 161] on ul "**********" at bounding box center [333, 187] width 367 height 56
click at [161, 178] on ul "**********" at bounding box center [333, 194] width 367 height 44
click at [164, 189] on p "**********" at bounding box center [323, 188] width 318 height 8
click at [164, 200] on p "**********" at bounding box center [323, 200] width 318 height 8
click at [163, 212] on ul "**********" at bounding box center [333, 212] width 367 height 8
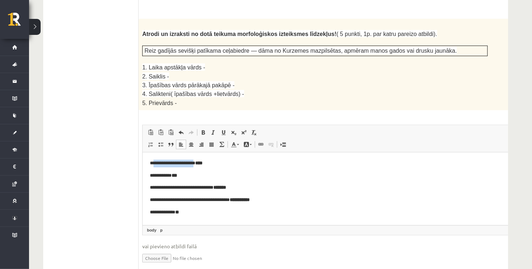
drag, startPoint x: 153, startPoint y: 162, endPoint x: 200, endPoint y: 165, distance: 47.3
click at [200, 165] on p "**********" at bounding box center [324, 163] width 348 height 8
drag, startPoint x: 154, startPoint y: 176, endPoint x: 171, endPoint y: 179, distance: 17.6
click at [171, 179] on p "**********" at bounding box center [324, 176] width 348 height 8
drag, startPoint x: 153, startPoint y: 188, endPoint x: 224, endPoint y: 187, distance: 70.5
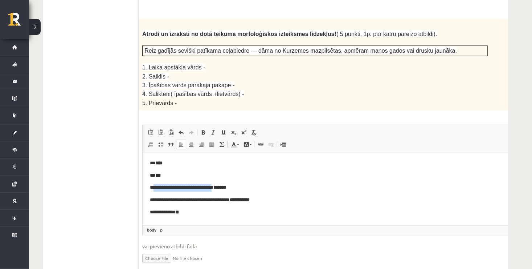
click at [224, 187] on p "**********" at bounding box center [324, 188] width 348 height 8
drag, startPoint x: 154, startPoint y: 200, endPoint x: 237, endPoint y: 200, distance: 82.4
click at [237, 200] on p "**********" at bounding box center [324, 200] width 348 height 8
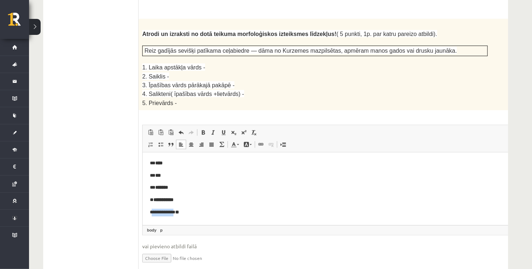
drag, startPoint x: 153, startPoint y: 215, endPoint x: 177, endPoint y: 215, distance: 24.0
click at [177, 215] on p "**********" at bounding box center [324, 212] width 348 height 8
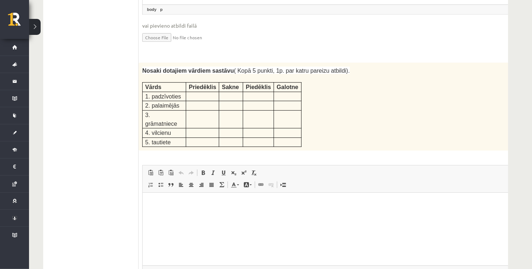
scroll to position [1204, 0]
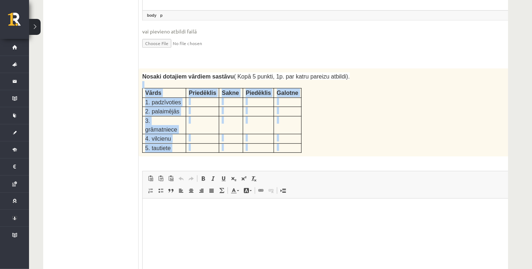
drag, startPoint x: 140, startPoint y: 61, endPoint x: 256, endPoint y: 118, distance: 128.8
click at [256, 118] on div "5p Nosaki dotajiem vārdiem sastāvu ( Kopā 5 punkti, 1p. par katru pareizu atbil…" at bounding box center [333, 194] width 389 height 253
copy div "Vārds Priedēklis Sakne Piedēklis Galotne 1. padzīvoties 2. palaimējās 3. grāmat…"
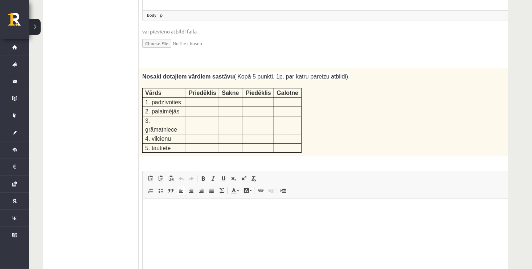
click at [166, 220] on html at bounding box center [332, 209] width 381 height 22
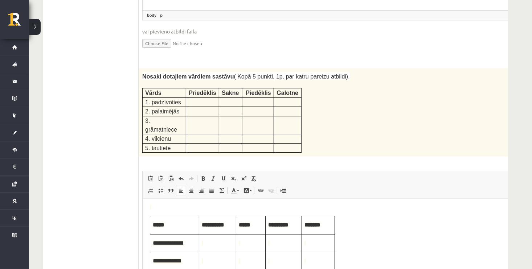
scroll to position [21, 0]
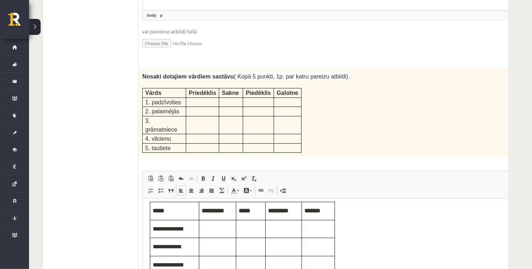
click at [390, 224] on div "**********" at bounding box center [333, 246] width 374 height 133
click at [191, 228] on span "**********" at bounding box center [175, 228] width 44 height 8
click at [220, 228] on span "Bagātinātā teksta redaktors, wiswyg-editor-user-answer-47433917462340" at bounding box center [218, 228] width 32 height 8
click at [249, 229] on span "Bagātinātā teksta redaktors, wiswyg-editor-user-answer-47433917462340" at bounding box center [251, 228] width 24 height 8
click at [281, 227] on span "Bagātinātā teksta redaktors, wiswyg-editor-user-answer-47433917462340" at bounding box center [283, 228] width 31 height 8
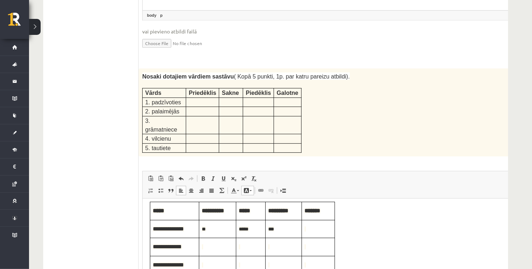
click at [317, 228] on span "Bagātinātā teksta redaktors, wiswyg-editor-user-answer-47433917462340" at bounding box center [318, 228] width 28 height 8
click at [209, 249] on span "Bagātinātā teksta redaktors, wiswyg-editor-user-answer-47433917462340" at bounding box center [218, 246] width 32 height 8
click at [243, 244] on span "Bagātinātā teksta redaktors, wiswyg-editor-user-answer-47433917462340" at bounding box center [251, 246] width 24 height 8
click at [275, 248] on span "Bagātinātā teksta redaktors, wiswyg-editor-user-answer-47433917462340" at bounding box center [283, 246] width 31 height 8
click at [310, 250] on span "Bagātinātā teksta redaktors, wiswyg-editor-user-answer-47433917462340" at bounding box center [318, 246] width 28 height 8
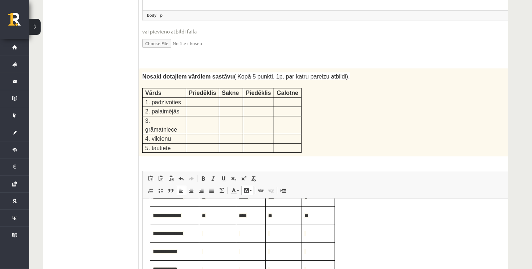
scroll to position [57, 0]
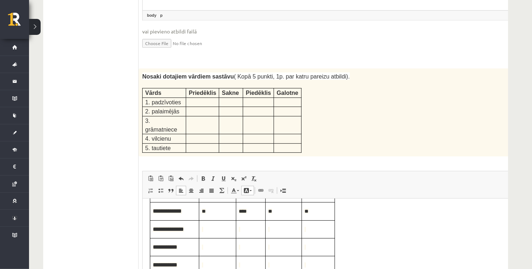
drag, startPoint x: 501, startPoint y: 219, endPoint x: 648, endPoint y: 391, distance: 226.1
click at [220, 231] on span "Bagātinātā teksta redaktors, wiswyg-editor-user-answer-47433917462340" at bounding box center [218, 229] width 32 height 8
click at [244, 229] on span "Bagātinātā teksta redaktors, wiswyg-editor-user-answer-47433917462340" at bounding box center [251, 229] width 24 height 8
click at [276, 226] on span "Bagātinātā teksta redaktors, wiswyg-editor-user-answer-47433917462340" at bounding box center [283, 229] width 31 height 8
click at [312, 230] on span "Bagātinātā teksta redaktors, wiswyg-editor-user-answer-47433917462340" at bounding box center [318, 229] width 28 height 8
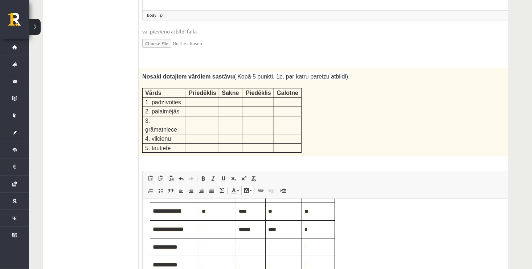
click at [243, 249] on span "Bagātinātā teksta redaktors, wiswyg-editor-user-answer-47433917462340" at bounding box center [251, 247] width 24 height 8
click at [310, 241] on td "Bagātinātā teksta redaktors, wiswyg-editor-user-answer-47433917462340" at bounding box center [318, 246] width 33 height 18
click at [240, 265] on span "Bagātinātā teksta redaktors, wiswyg-editor-user-answer-47433917462340" at bounding box center [251, 264] width 24 height 8
click at [285, 262] on span "Bagātinātā teksta redaktors, wiswyg-editor-user-answer-47433917462340" at bounding box center [283, 264] width 31 height 8
click at [308, 264] on span "Bagātinātā teksta redaktors, wiswyg-editor-user-answer-47433917462340" at bounding box center [318, 264] width 28 height 8
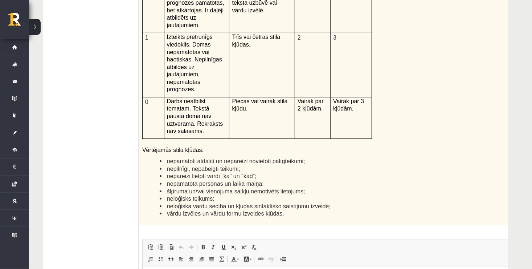
scroll to position [1692, 0]
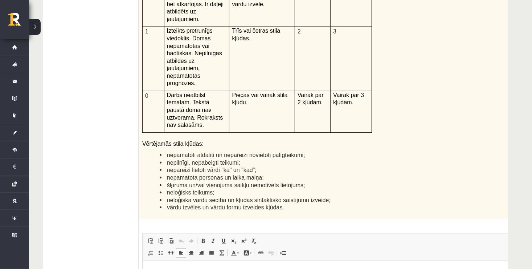
click at [237, 268] on html at bounding box center [332, 271] width 381 height 22
drag, startPoint x: 297, startPoint y: 280, endPoint x: 218, endPoint y: 278, distance: 78.5
drag, startPoint x: 269, startPoint y: 279, endPoint x: 246, endPoint y: 278, distance: 22.9
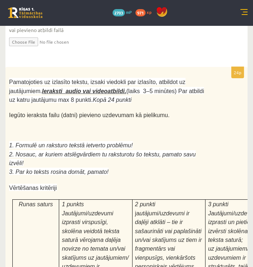
scroll to position [2530, 0]
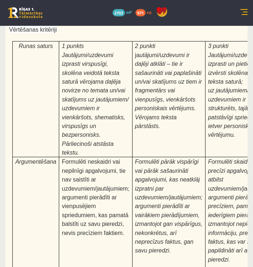
type input "**********"
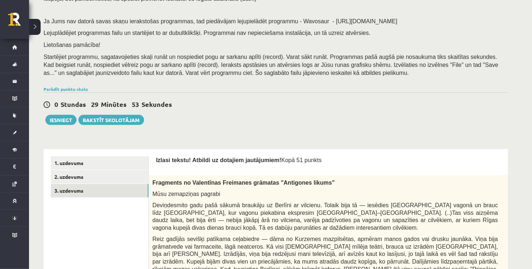
scroll to position [112, 0]
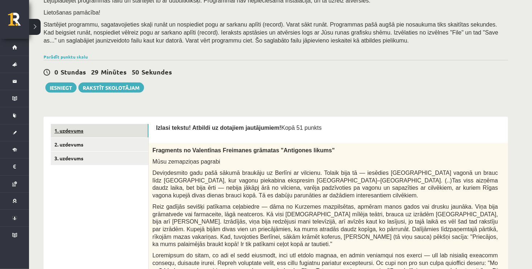
click at [125, 127] on link "1. uzdevums" at bounding box center [100, 130] width 98 height 13
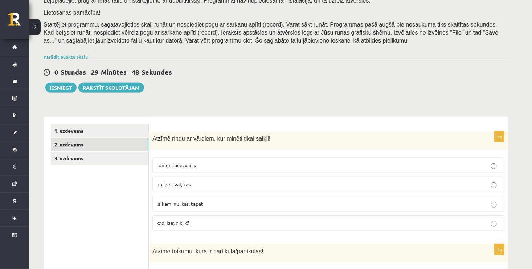
click at [125, 149] on link "2. uzdevums" at bounding box center [100, 144] width 98 height 13
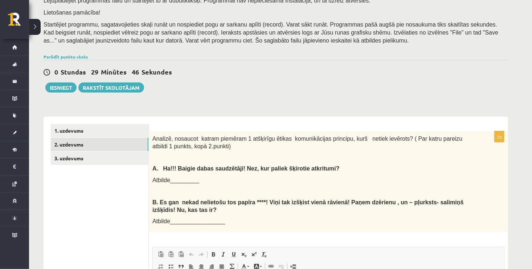
scroll to position [0, 0]
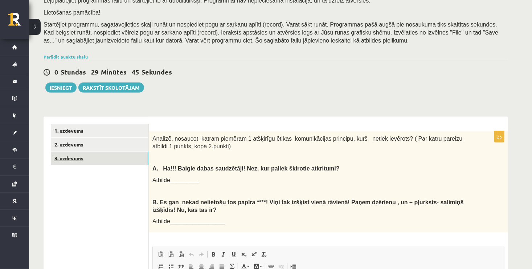
click at [143, 158] on link "3. uzdevums" at bounding box center [100, 157] width 98 height 13
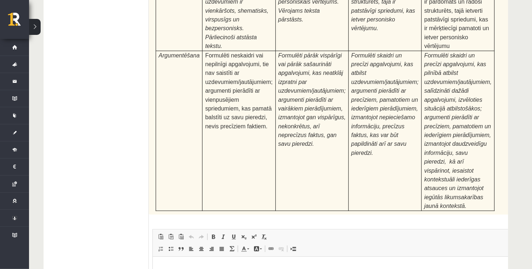
scroll to position [2284, 0]
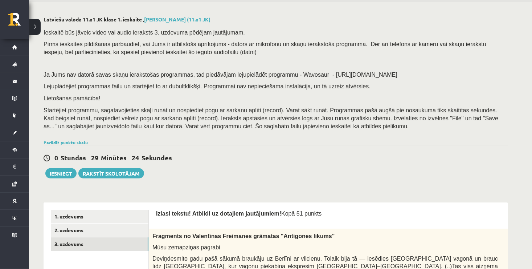
scroll to position [0, 0]
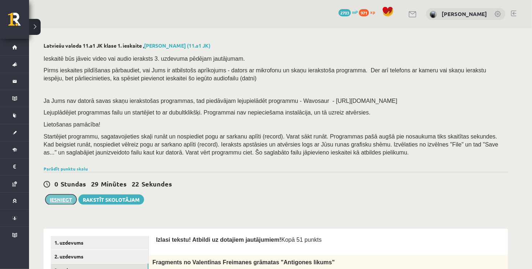
click at [66, 200] on button "Iesniegt" at bounding box center [60, 199] width 31 height 10
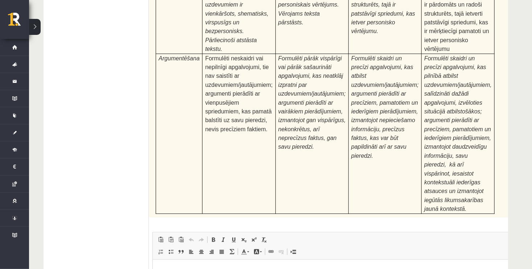
scroll to position [2284, 0]
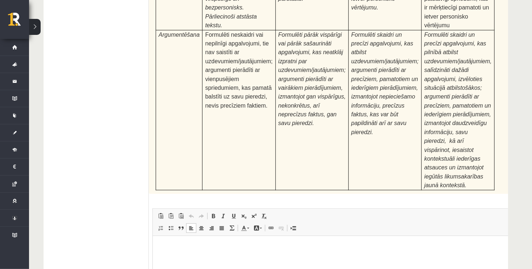
click at [322, 257] on html at bounding box center [343, 246] width 381 height 22
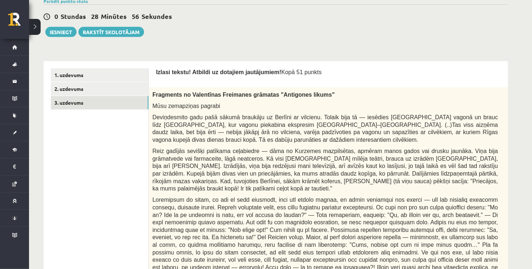
scroll to position [94, 0]
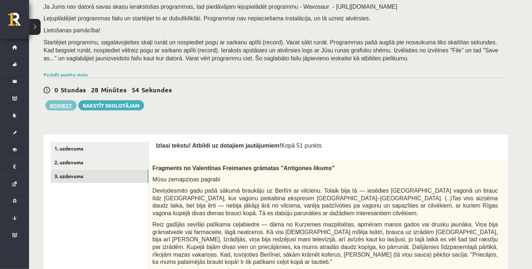
click at [56, 107] on button "Iesniegt" at bounding box center [60, 105] width 31 height 10
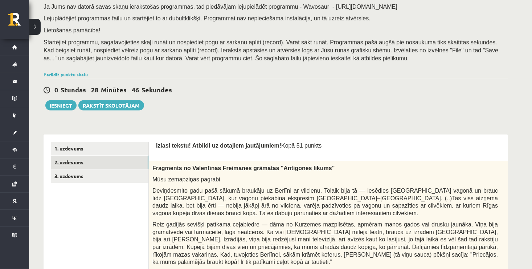
click at [107, 163] on link "2. uzdevums" at bounding box center [100, 161] width 98 height 13
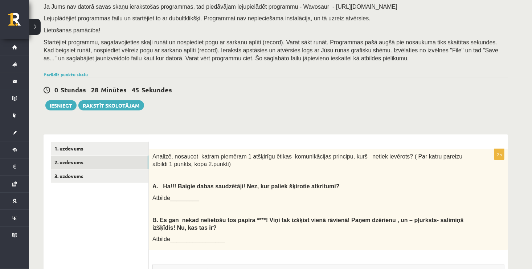
scroll to position [0, 0]
click at [140, 175] on link "3. uzdevums" at bounding box center [100, 175] width 98 height 13
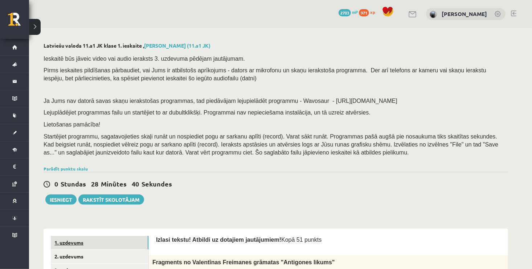
click at [97, 243] on link "1. uzdevums" at bounding box center [100, 242] width 98 height 13
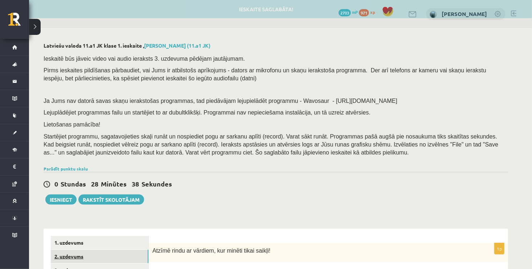
click at [101, 257] on link "2. uzdevums" at bounding box center [100, 255] width 98 height 13
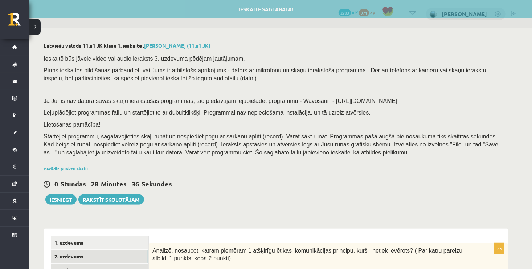
click at [104, 267] on link "3. uzdevums" at bounding box center [100, 269] width 98 height 13
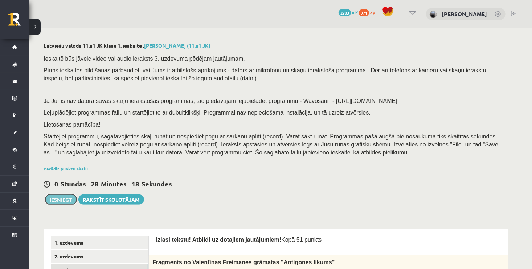
click at [65, 197] on button "Iesniegt" at bounding box center [60, 199] width 31 height 10
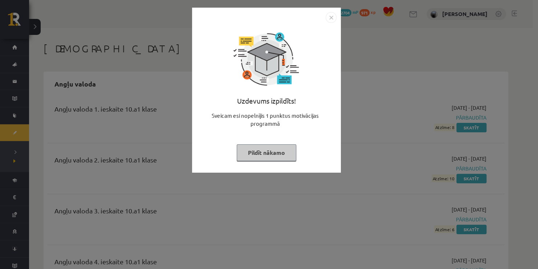
click at [276, 158] on button "Pildīt nākamo" at bounding box center [267, 152] width 60 height 17
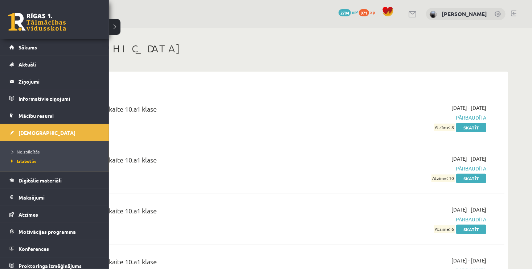
click at [19, 148] on link "Neizpildītās" at bounding box center [55, 151] width 93 height 7
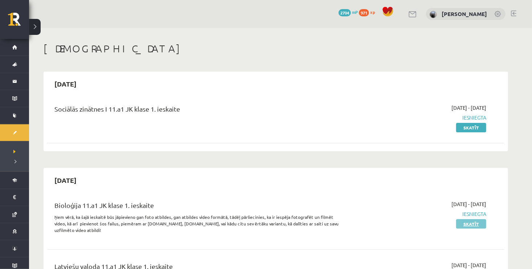
click at [474, 227] on link "Skatīt" at bounding box center [471, 223] width 30 height 9
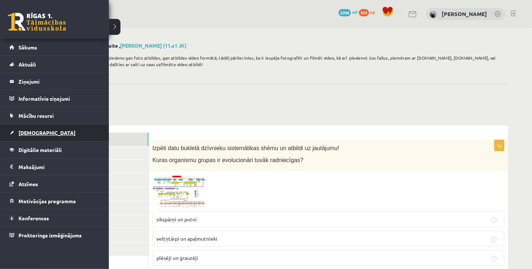
click at [31, 130] on span "[DEMOGRAPHIC_DATA]" at bounding box center [47, 132] width 57 height 7
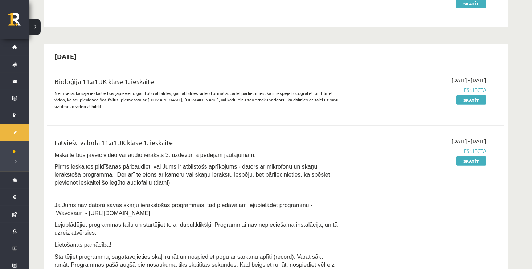
scroll to position [171, 0]
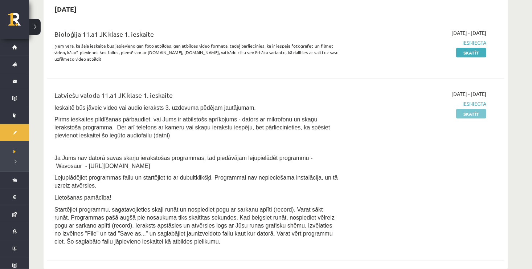
click at [472, 114] on link "Skatīt" at bounding box center [471, 113] width 30 height 9
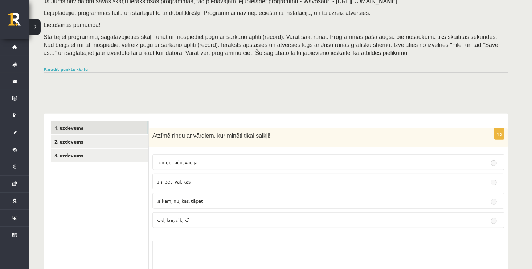
scroll to position [168, 0]
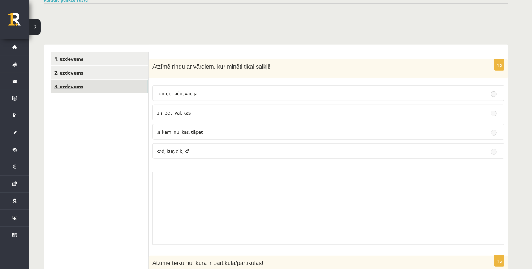
click at [123, 84] on link "3. uzdevums" at bounding box center [100, 86] width 98 height 13
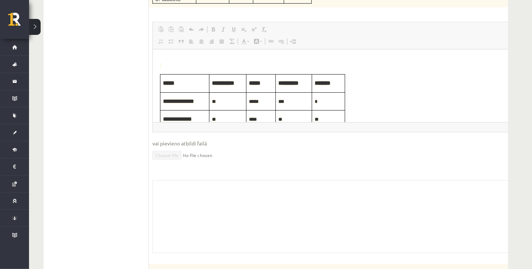
scroll to position [1676, 0]
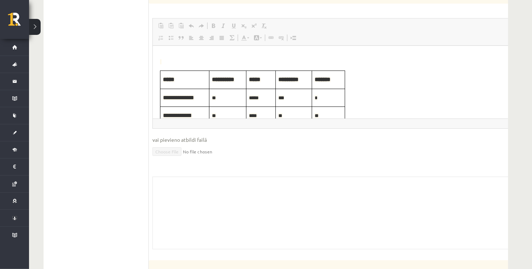
click at [428, 176] on div "Skolotāja pielikums" at bounding box center [344, 212] width 382 height 73
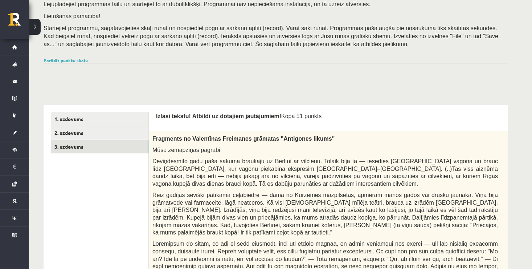
scroll to position [112, 0]
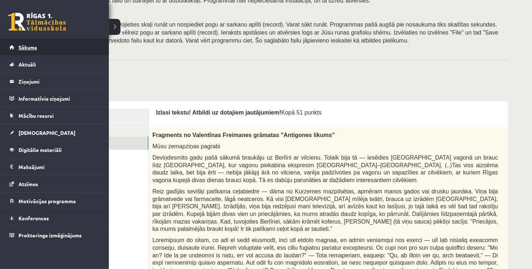
click at [13, 47] on link "Sākums" at bounding box center [54, 47] width 90 height 17
